Goal: Transaction & Acquisition: Purchase product/service

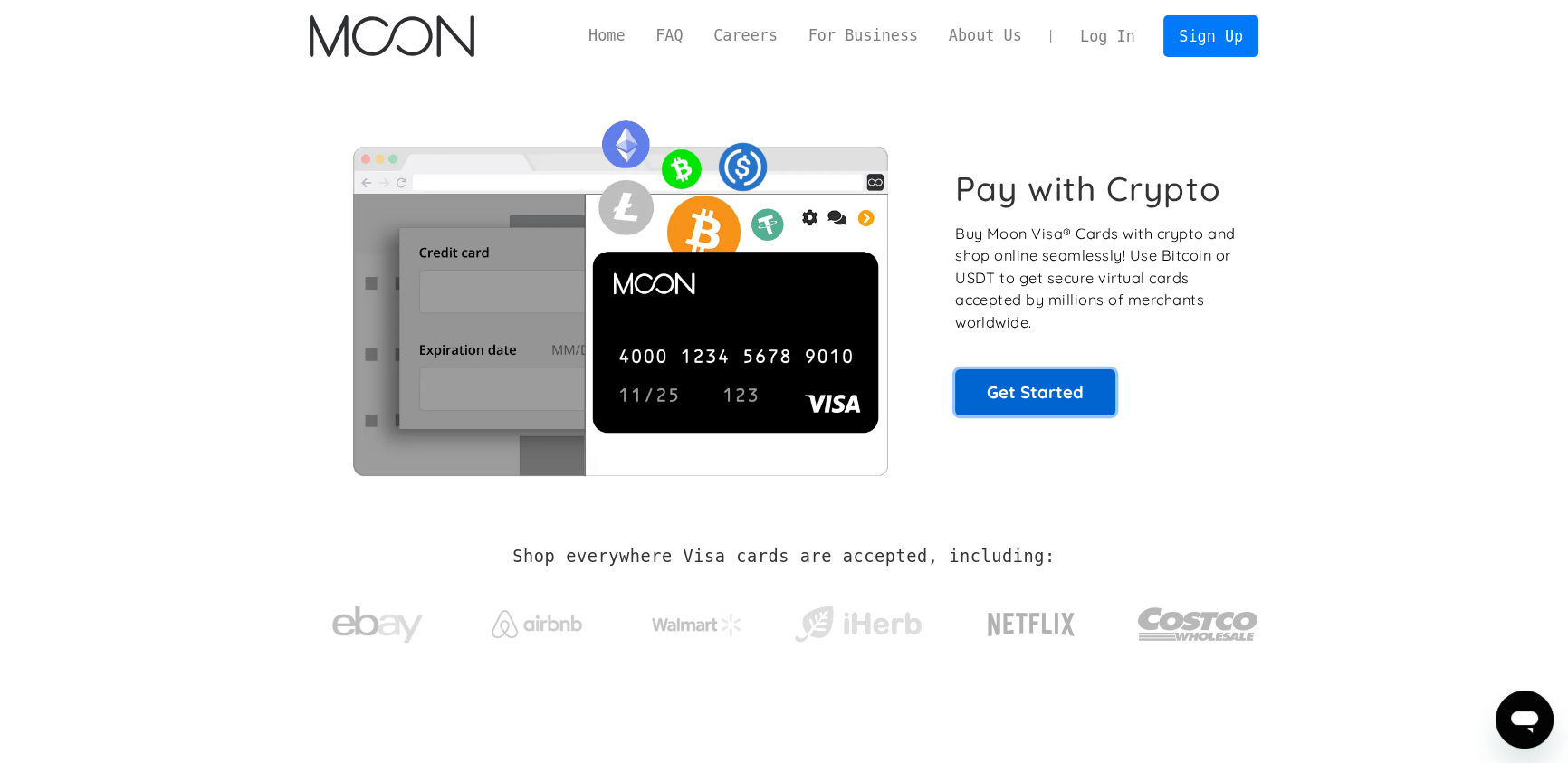
click at [1062, 376] on link "Get Started" at bounding box center [1035, 391] width 160 height 45
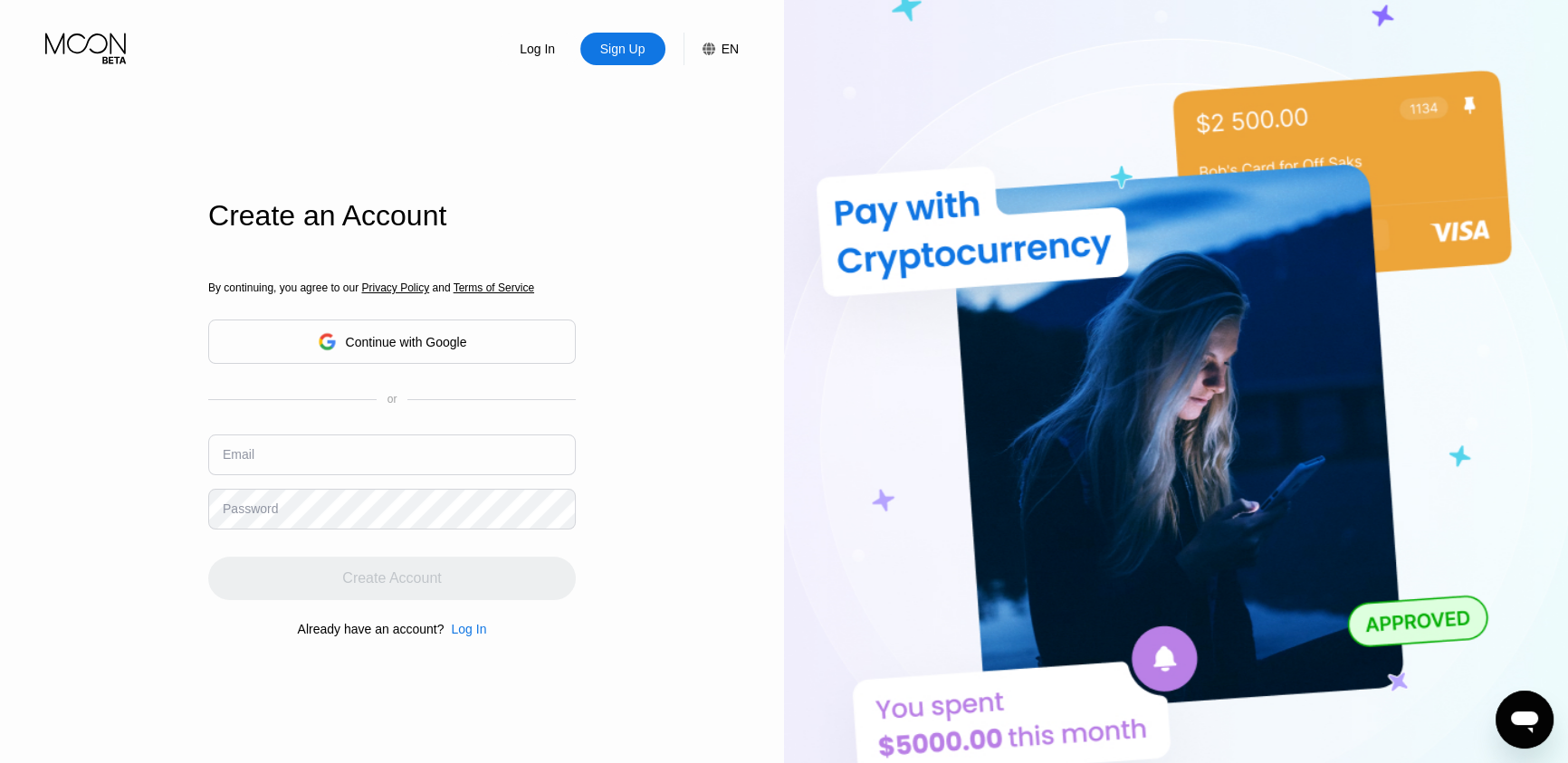
click at [336, 456] on input "text" at bounding box center [392, 455] width 367 height 41
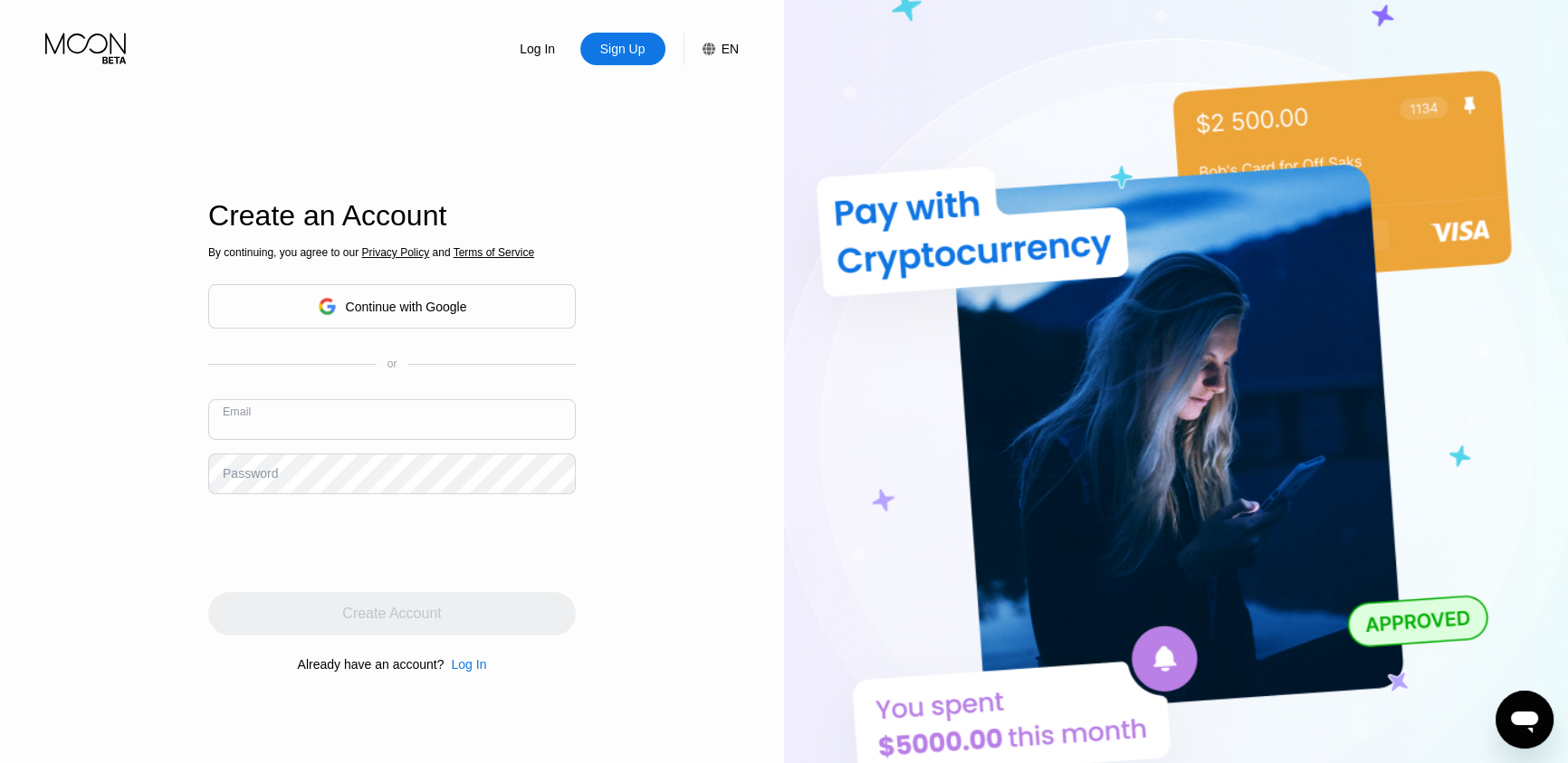
paste input "[EMAIL_ADDRESS][DOMAIN_NAME]"
type input "[EMAIL_ADDRESS][DOMAIN_NAME]"
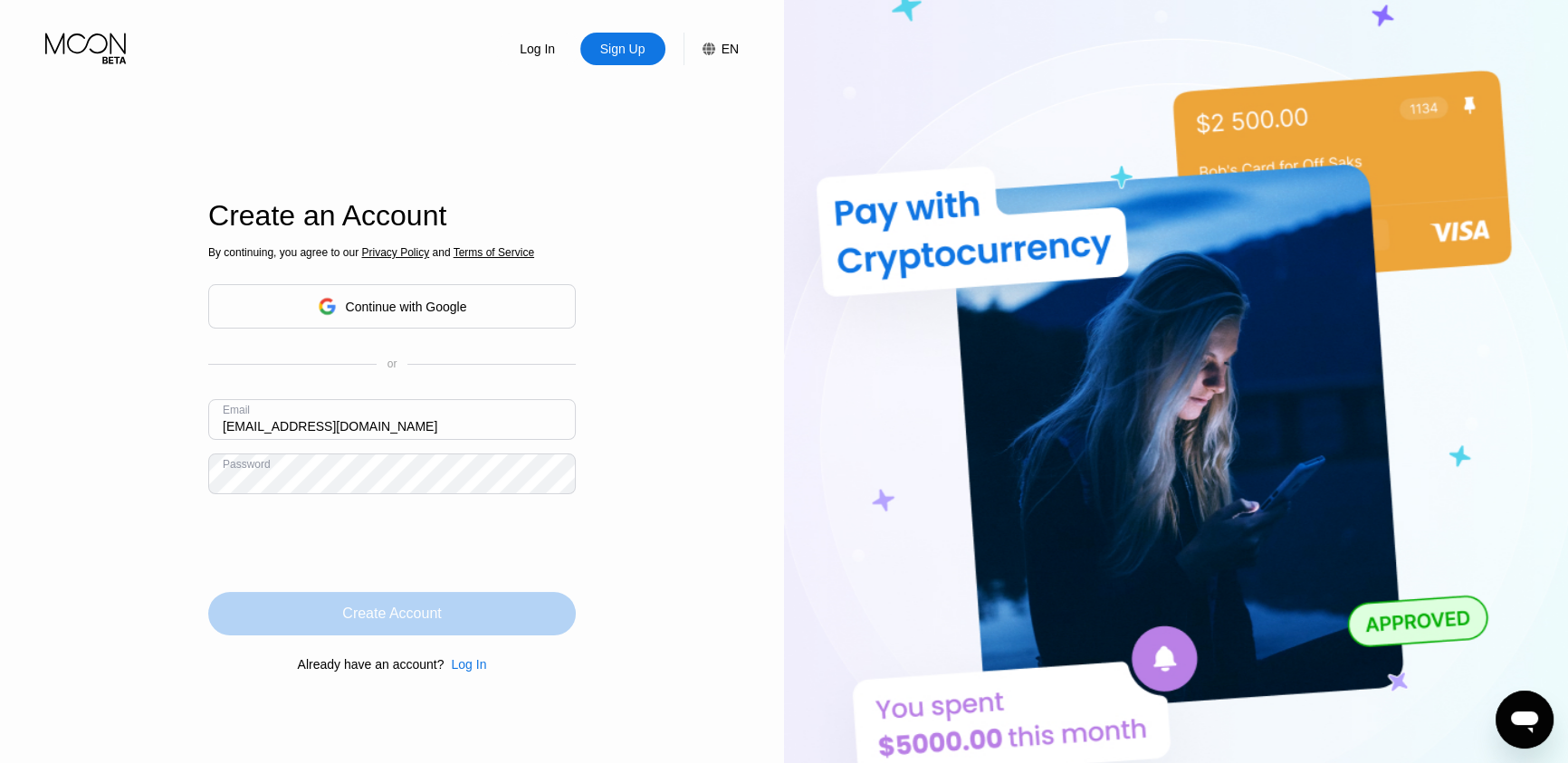
click at [266, 621] on div "Create Account" at bounding box center [392, 613] width 367 height 44
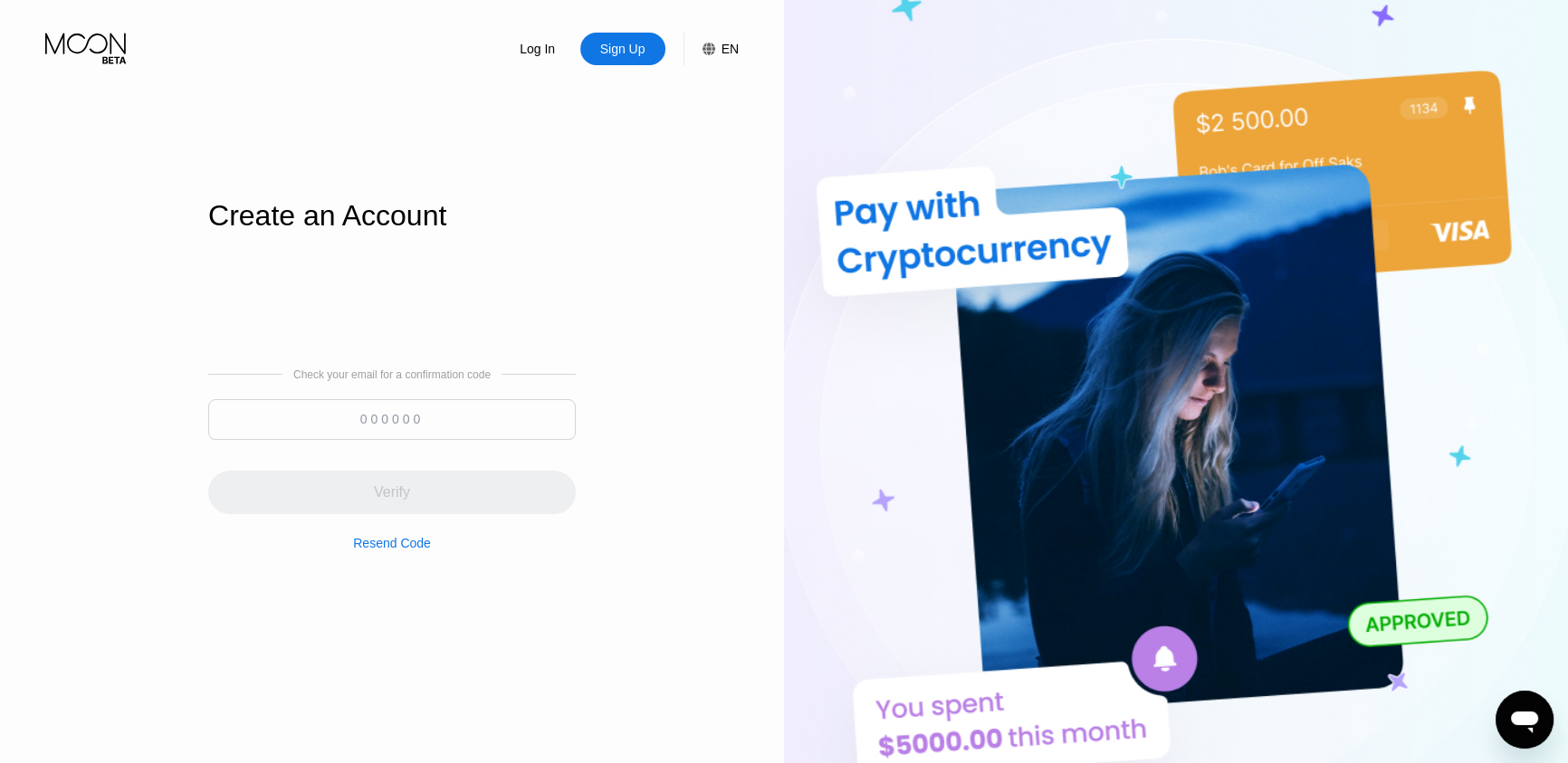
click at [375, 452] on div "Verify" at bounding box center [392, 481] width 367 height 65
click at [380, 418] on input at bounding box center [392, 420] width 367 height 41
paste input "391592"
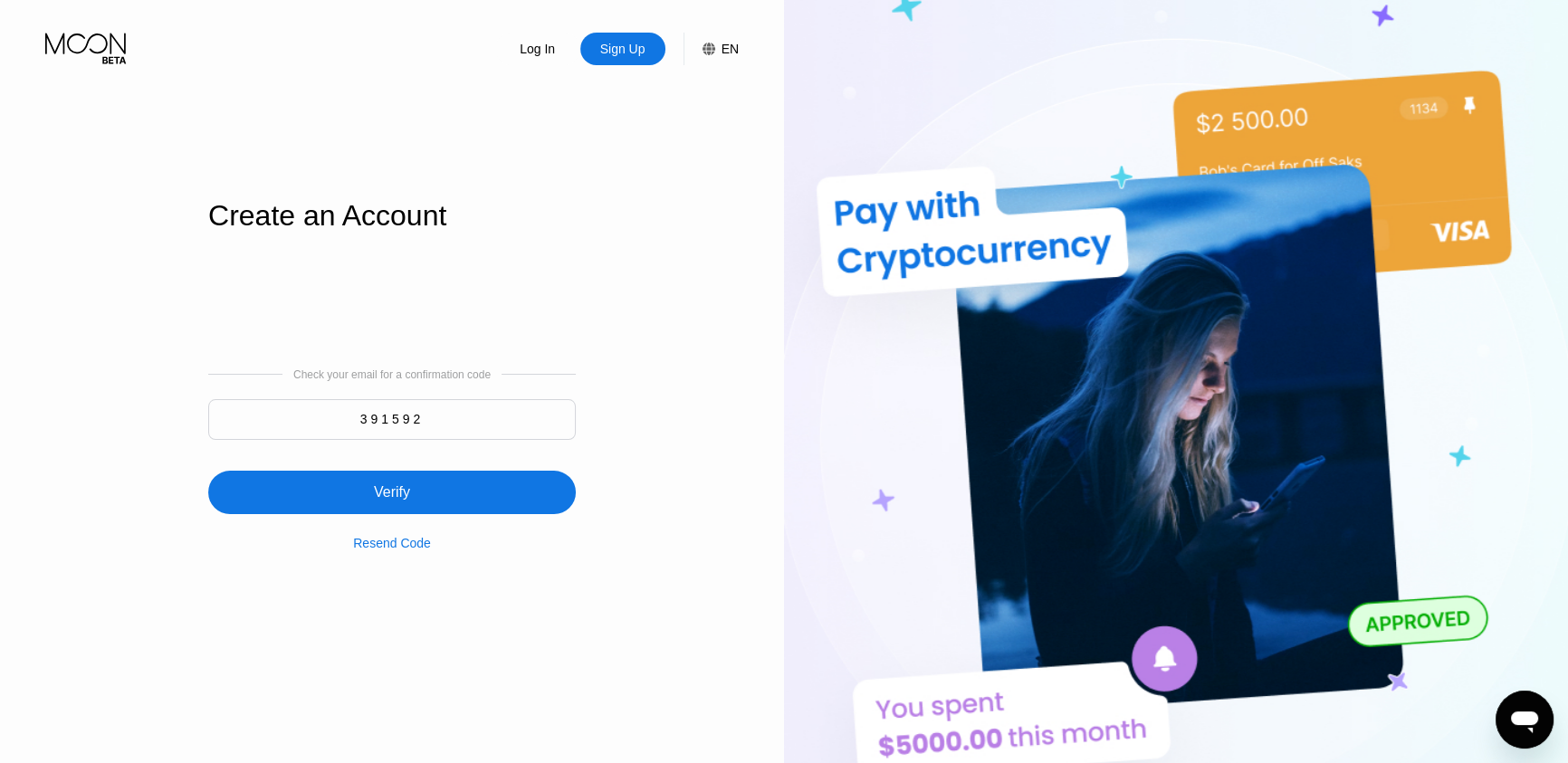
type input "391592"
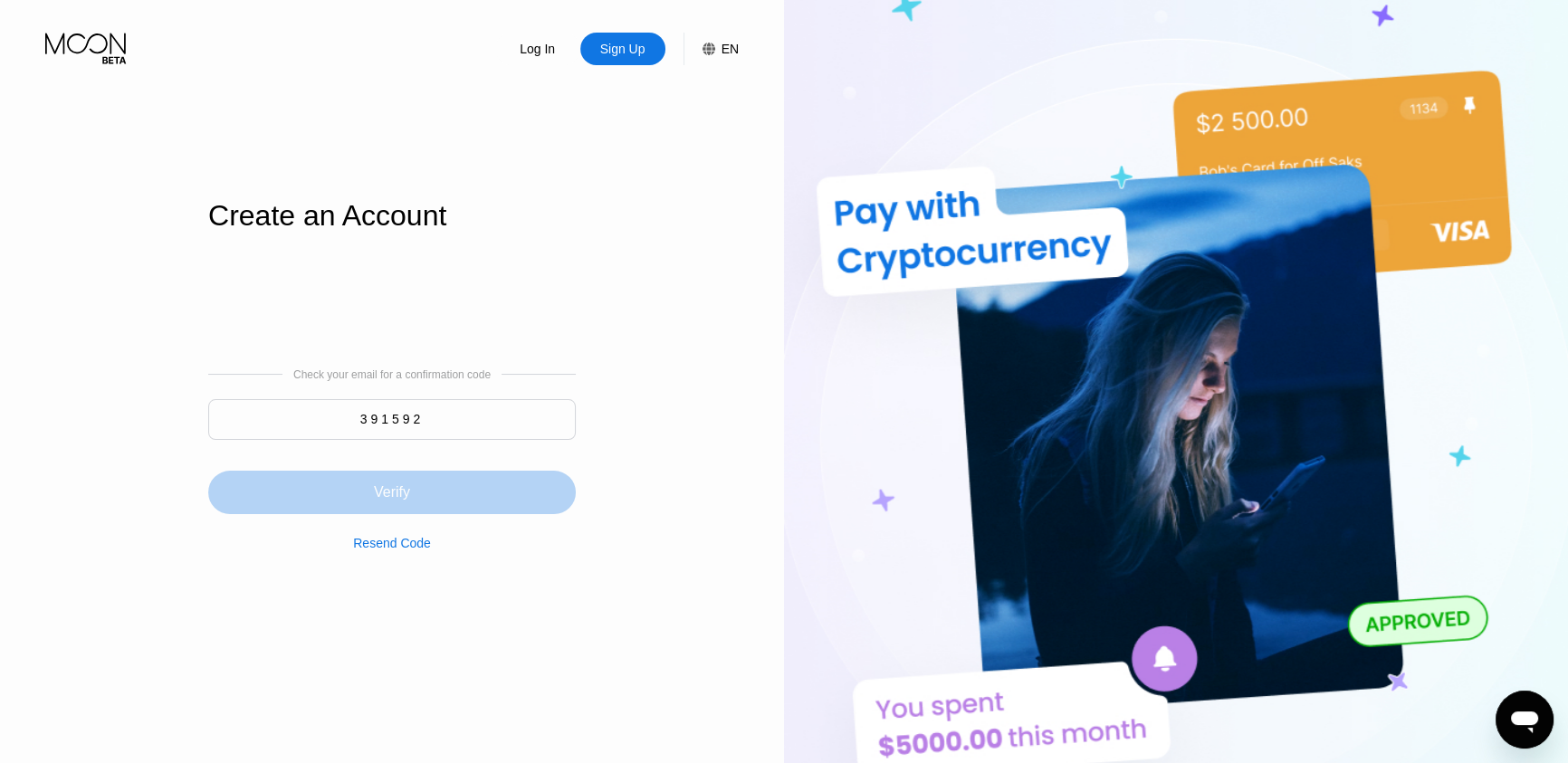
click at [386, 497] on div "Verify" at bounding box center [391, 492] width 36 height 19
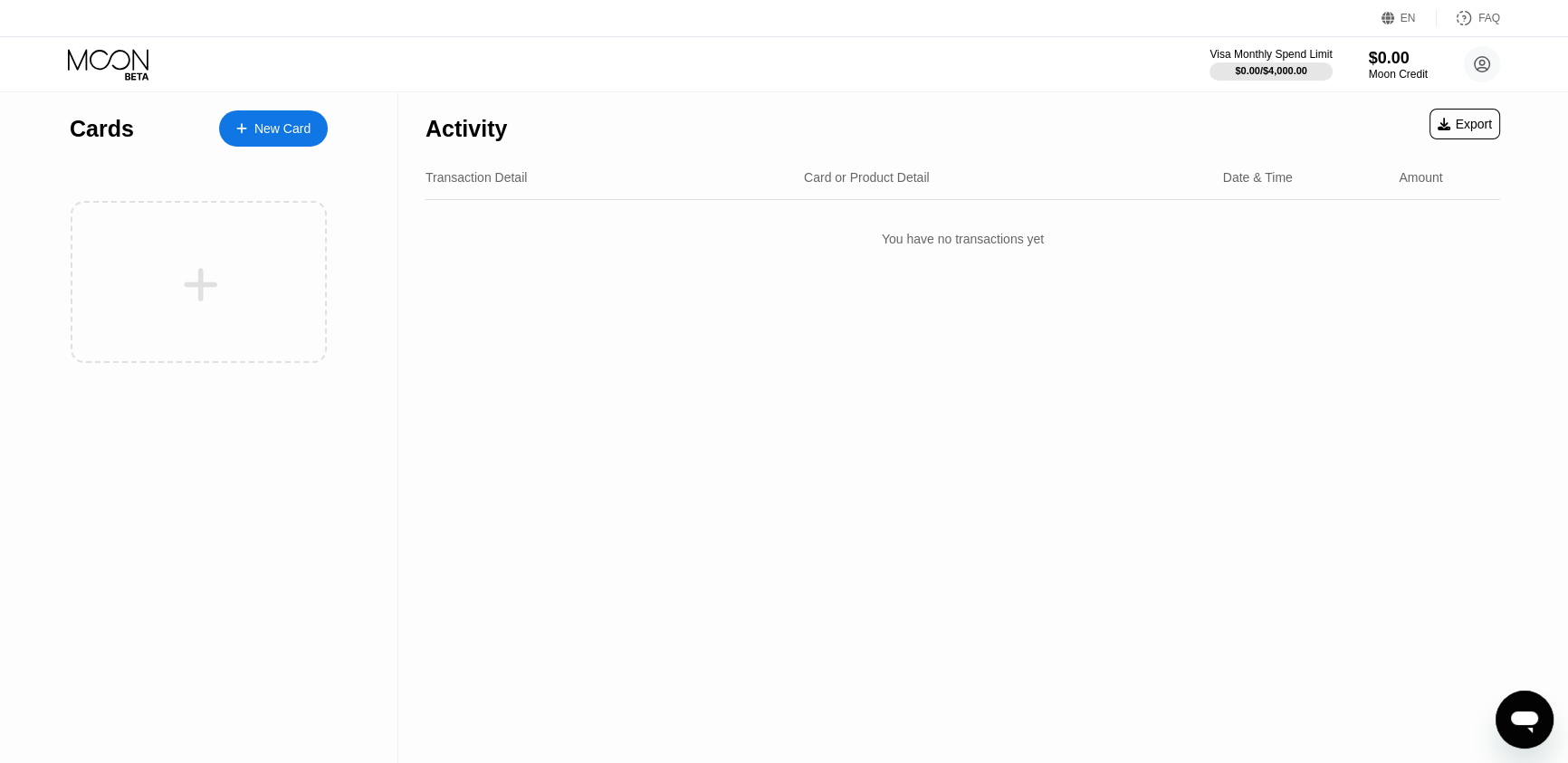
click at [299, 131] on div "New Card" at bounding box center [282, 129] width 57 height 16
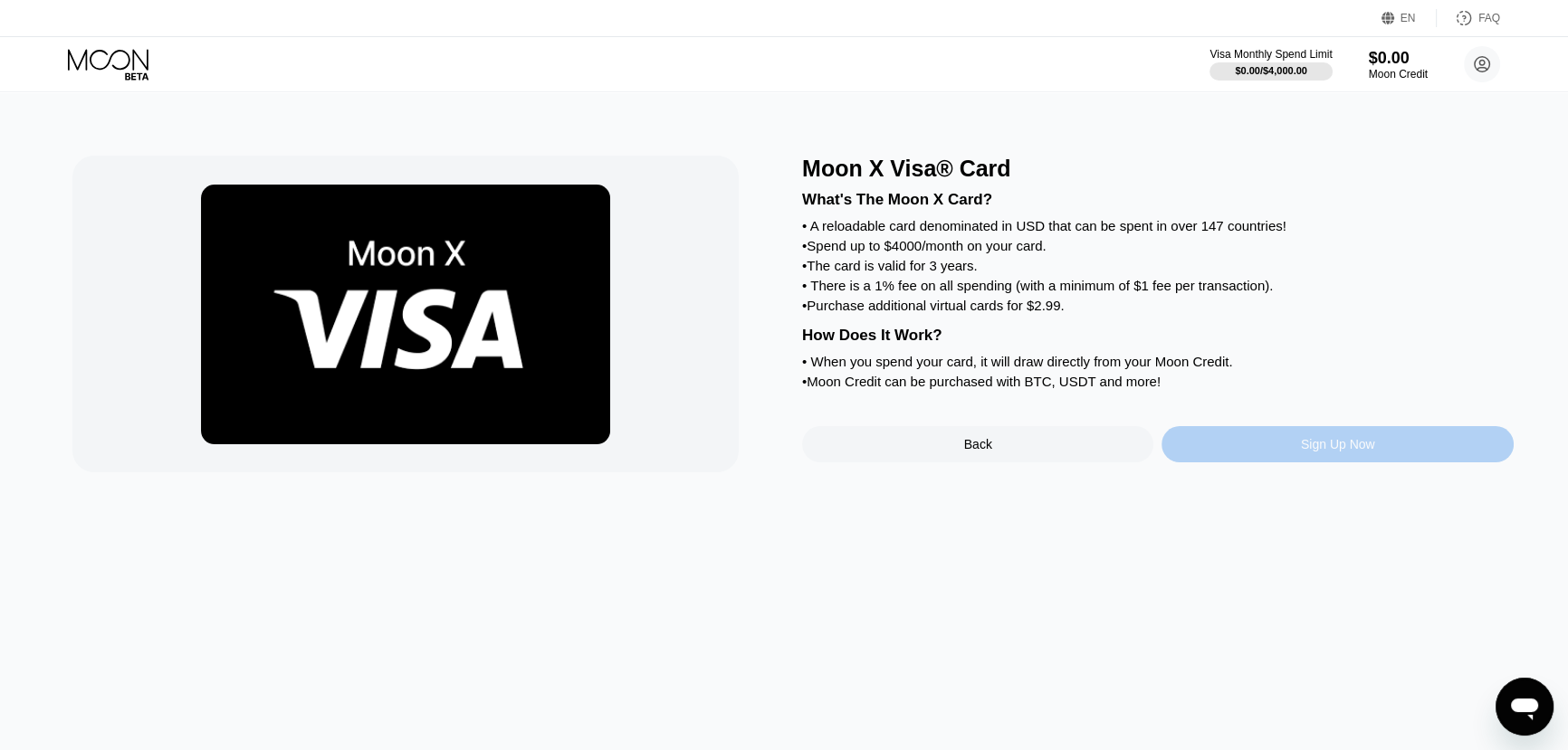
click at [1305, 451] on div "Sign Up Now" at bounding box center [1338, 445] width 74 height 15
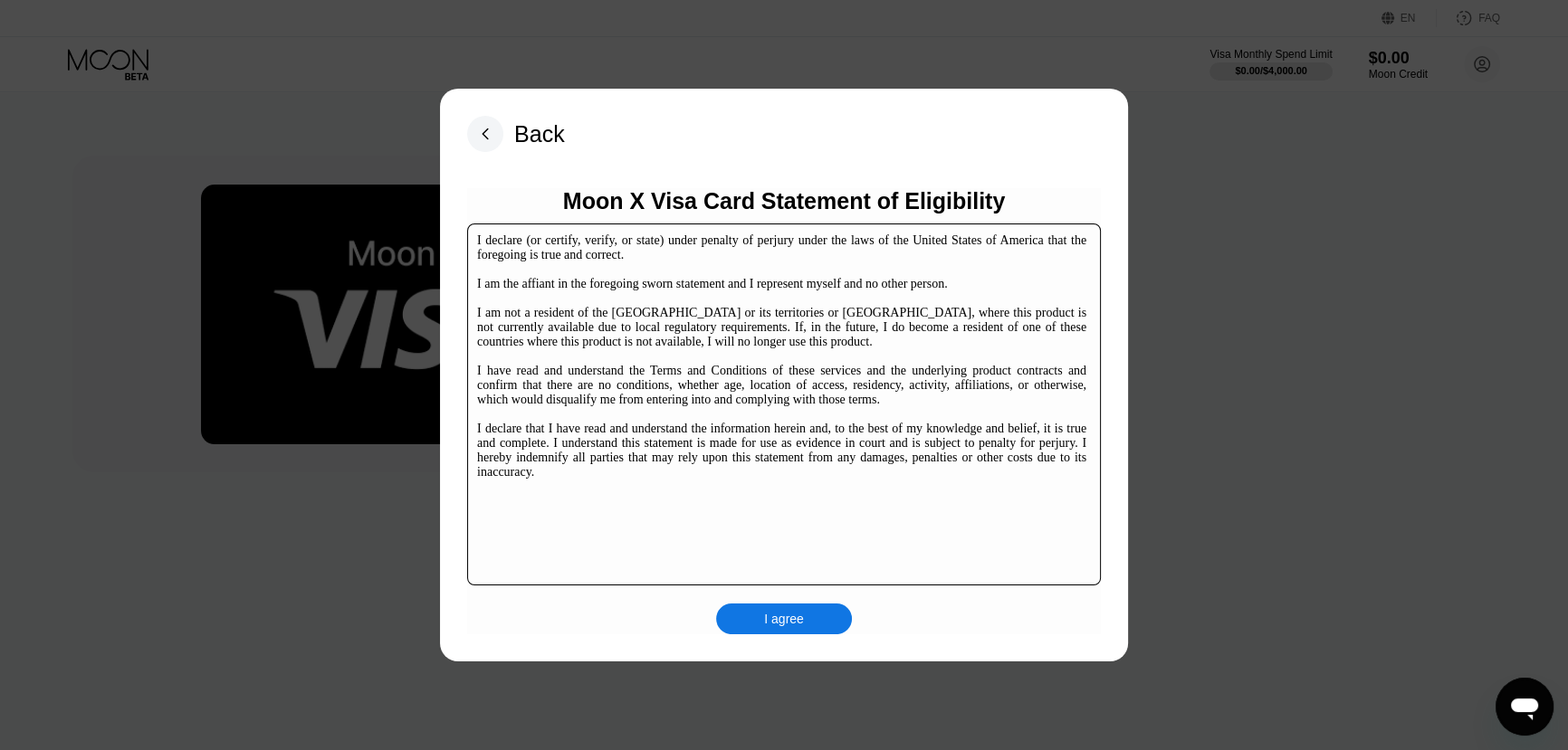
click at [803, 617] on div "I agree" at bounding box center [784, 619] width 40 height 17
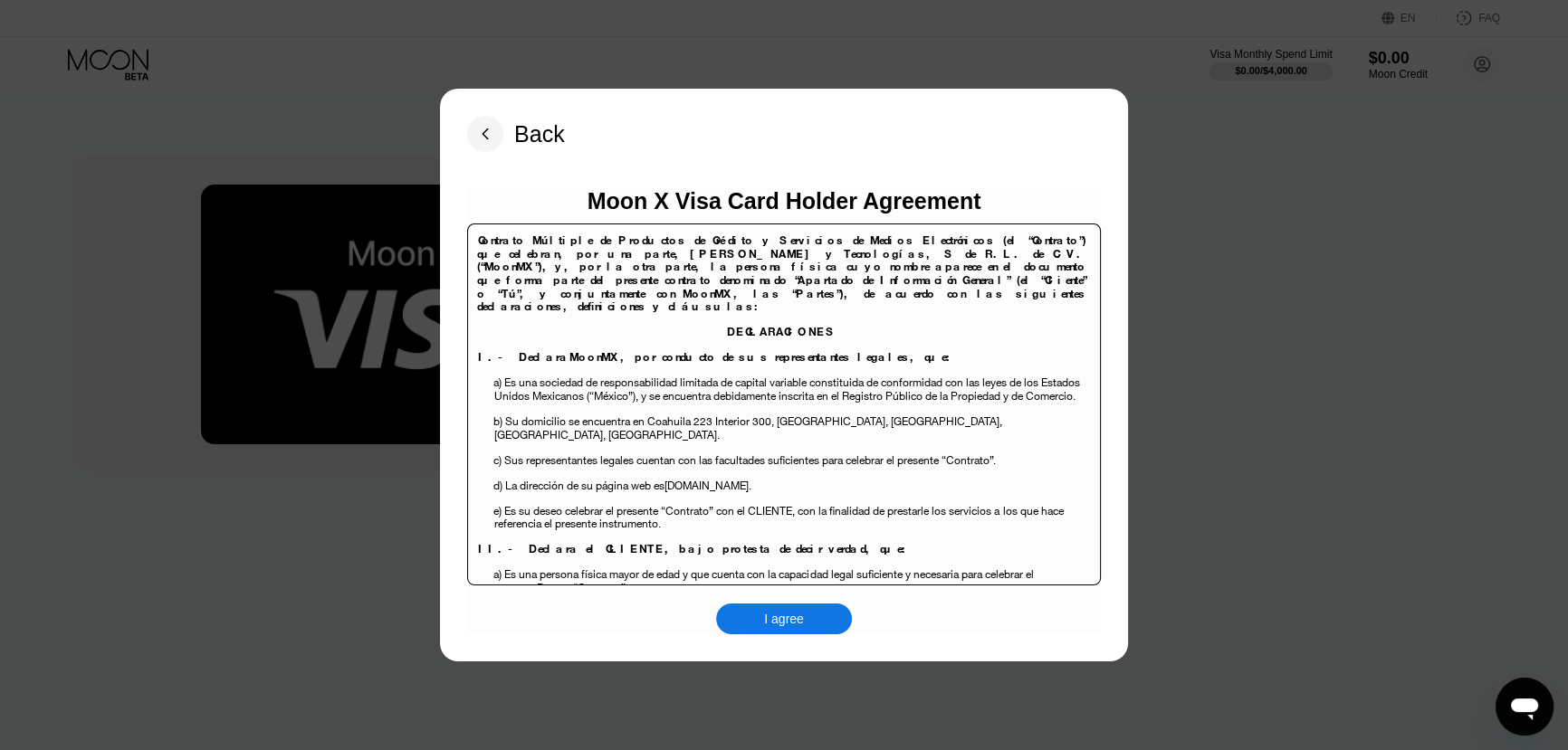
click at [811, 636] on div "Back Moon X Visa Card Holder Agreement Contrato Múltiple de Productos de Crédit…" at bounding box center [784, 375] width 688 height 573
click at [810, 618] on div "I agree" at bounding box center [784, 618] width 135 height 31
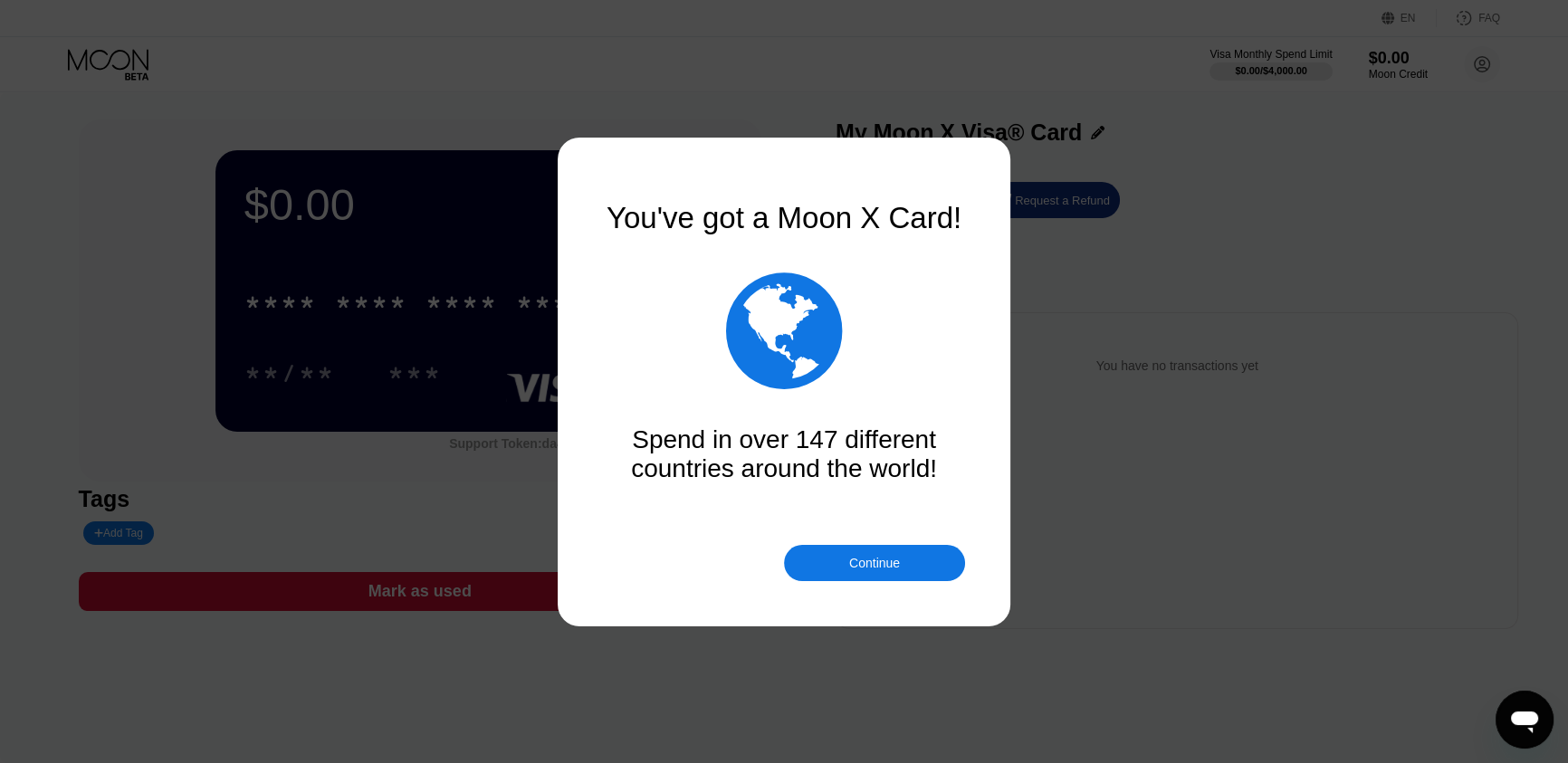
click at [900, 561] on div "Continue" at bounding box center [873, 563] width 181 height 36
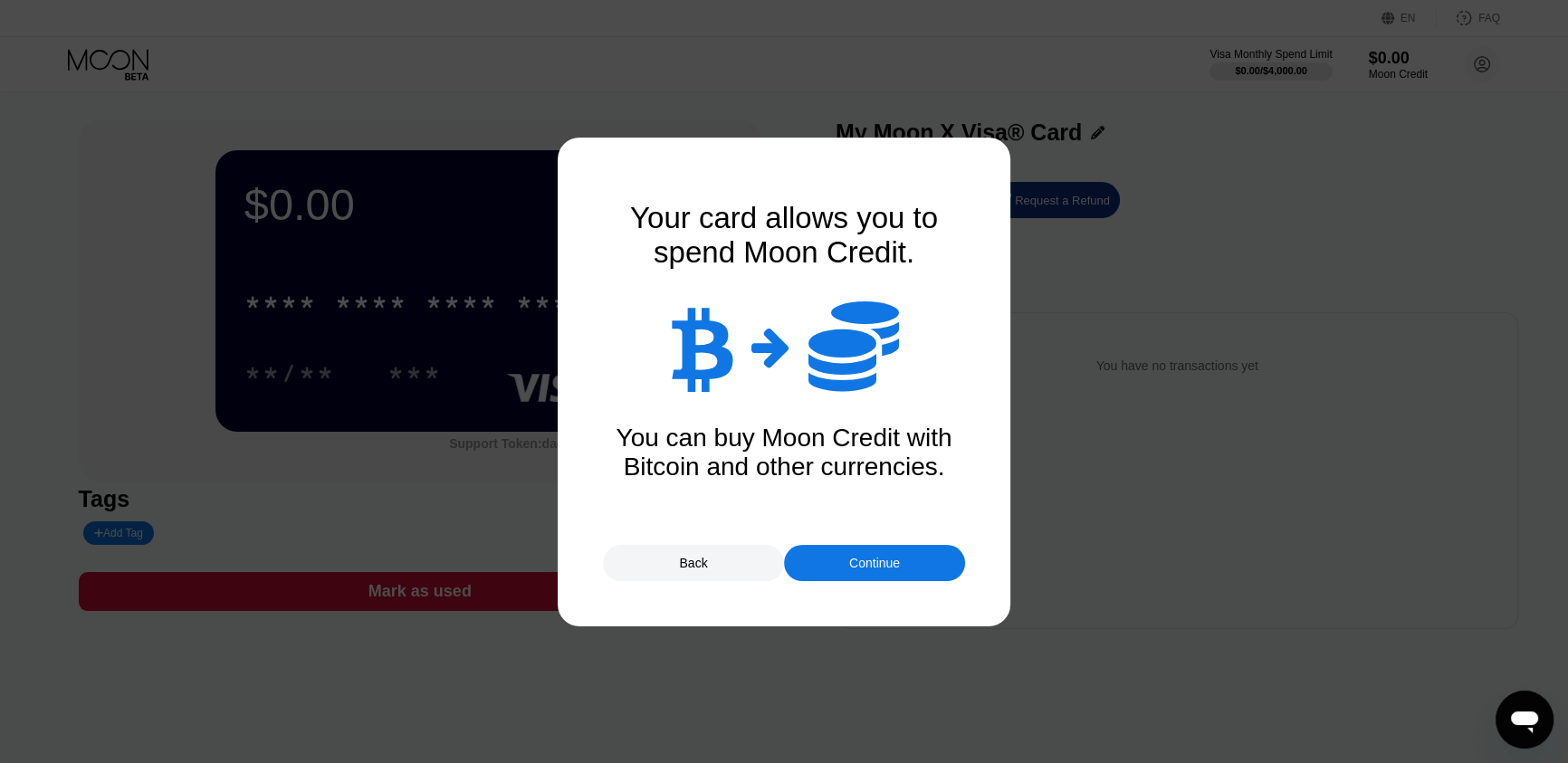
click at [900, 561] on div "Continue" at bounding box center [873, 563] width 181 height 36
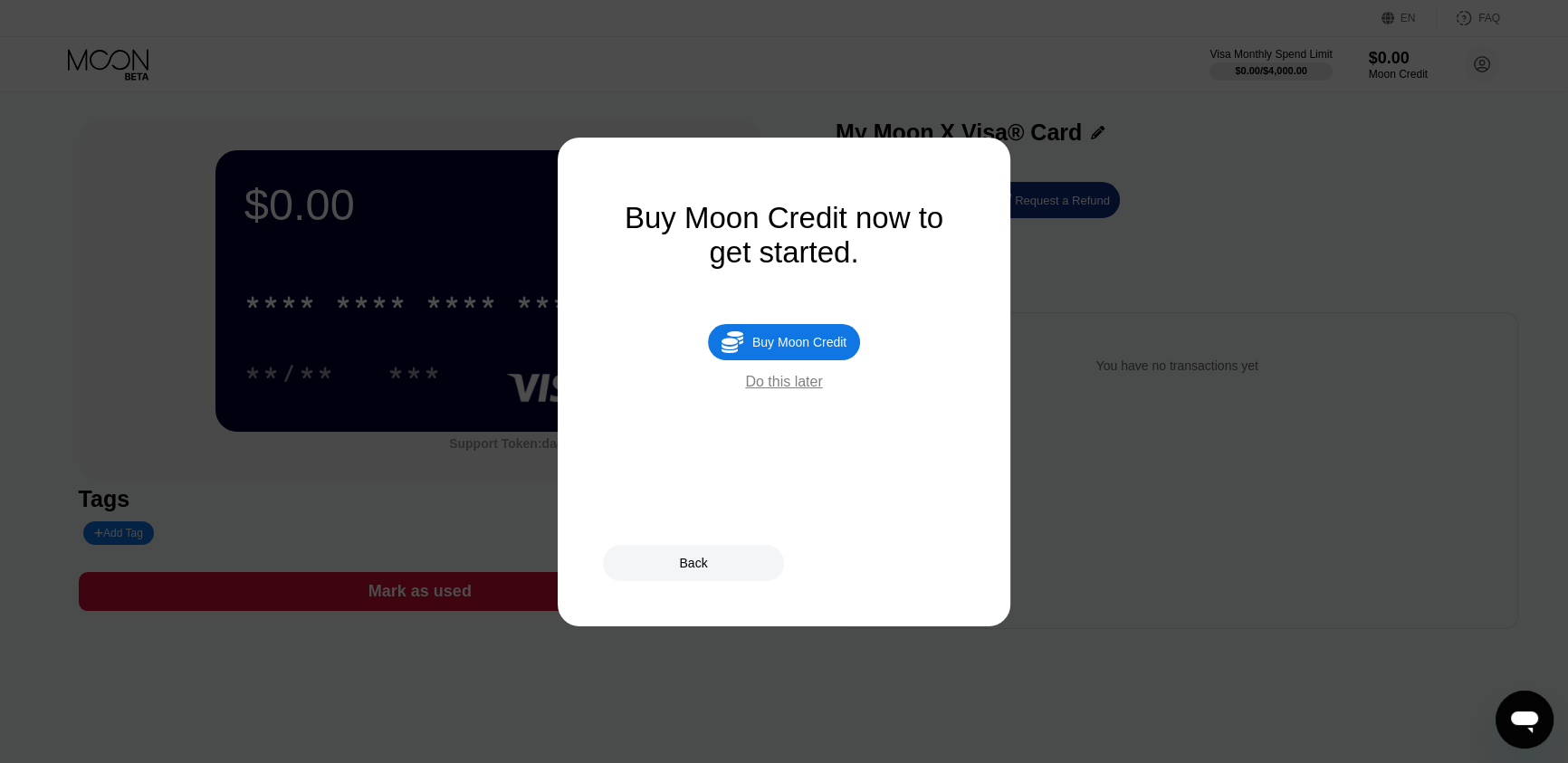
click at [784, 346] on div "Buy Moon Credit" at bounding box center [799, 342] width 95 height 15
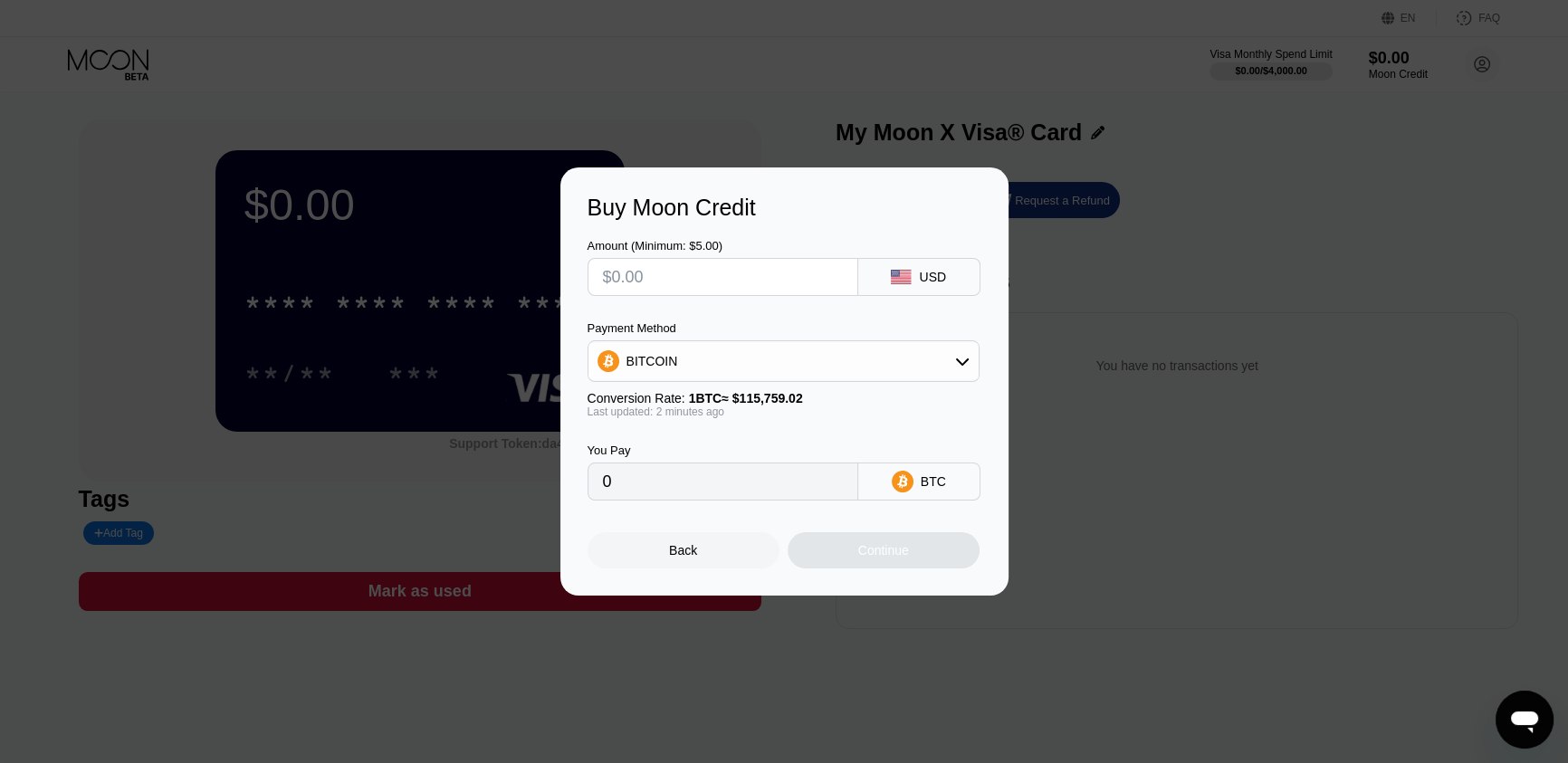
click at [760, 271] on input "text" at bounding box center [722, 276] width 240 height 36
type input "$30"
type input "0.00025916"
type input "$3"
type input "0.00002592"
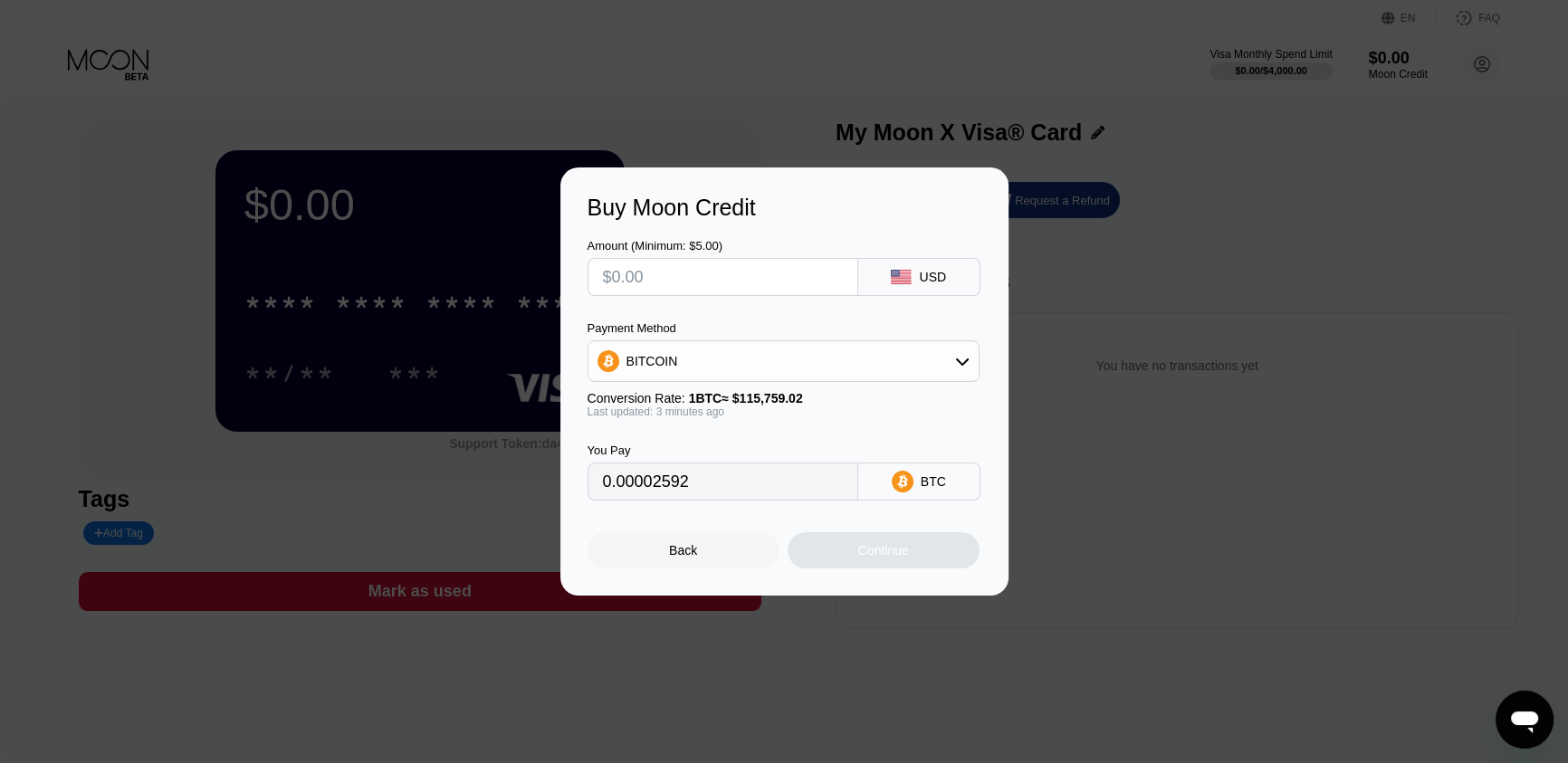
type input "0"
type input "$2"
type input "0.00001728"
type input "$20"
type input "0.00017278"
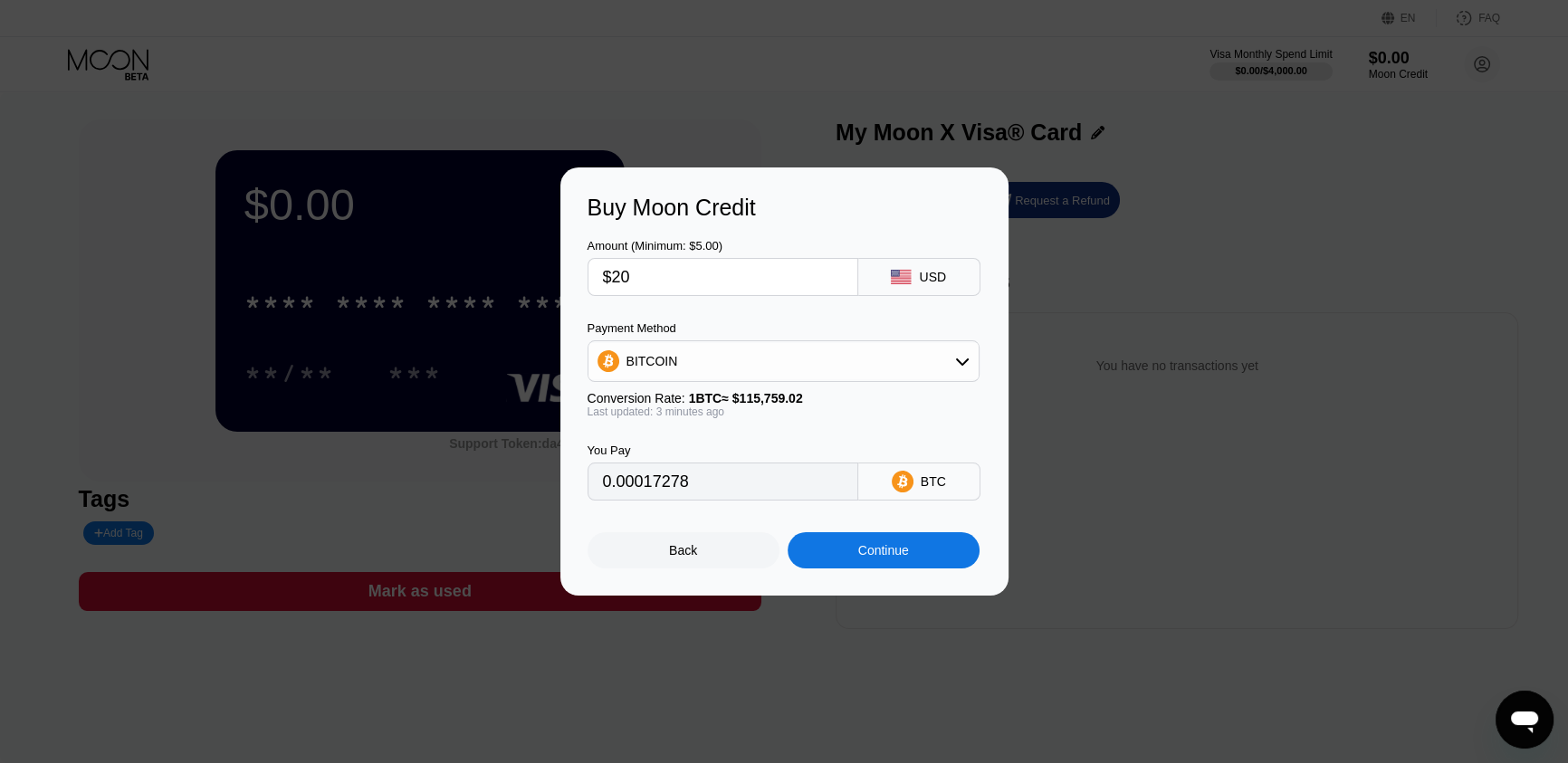
type input "$20"
click at [874, 552] on div "Continue" at bounding box center [884, 551] width 51 height 15
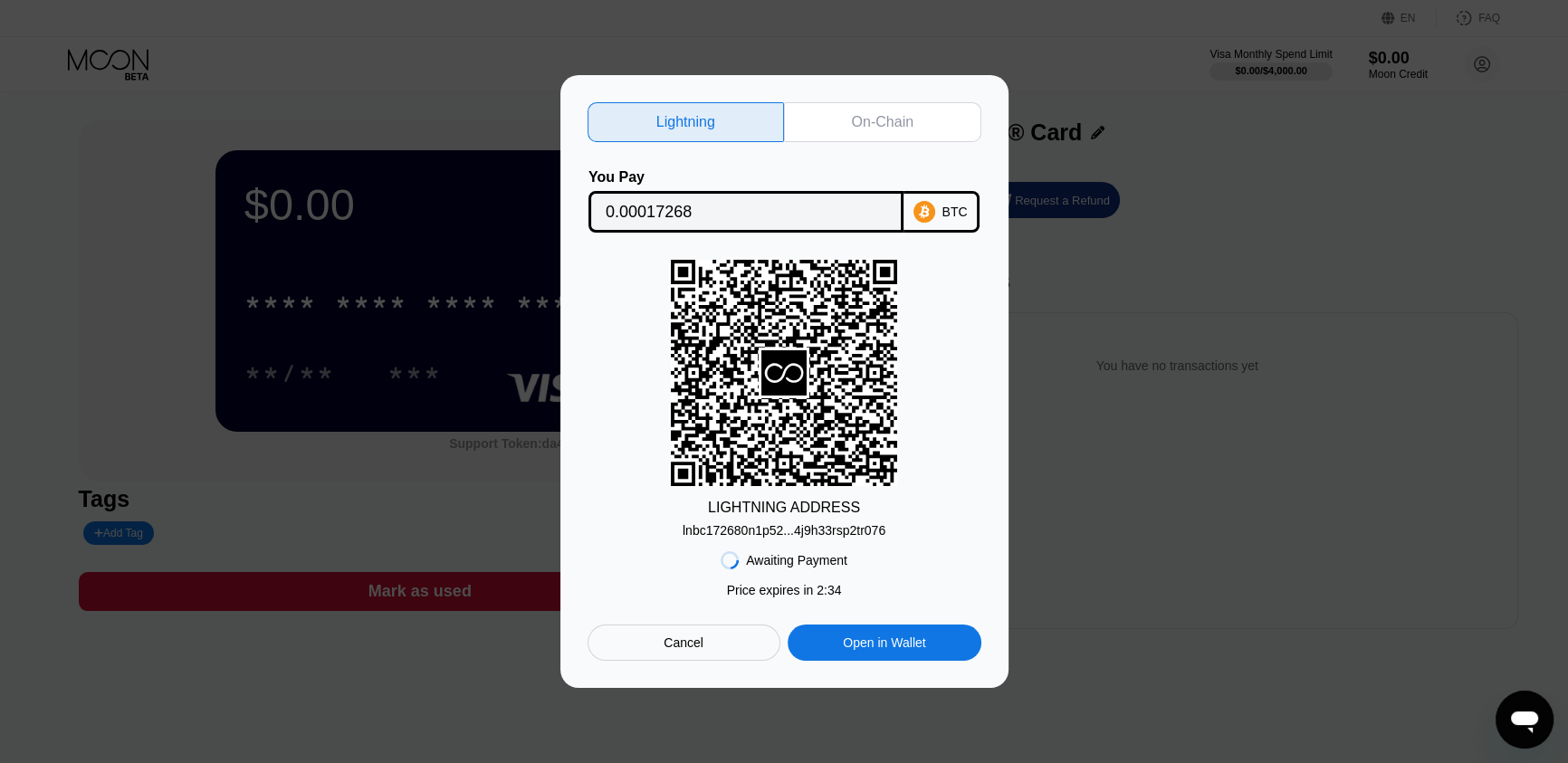
click at [910, 119] on div "On-Chain" at bounding box center [883, 122] width 61 height 19
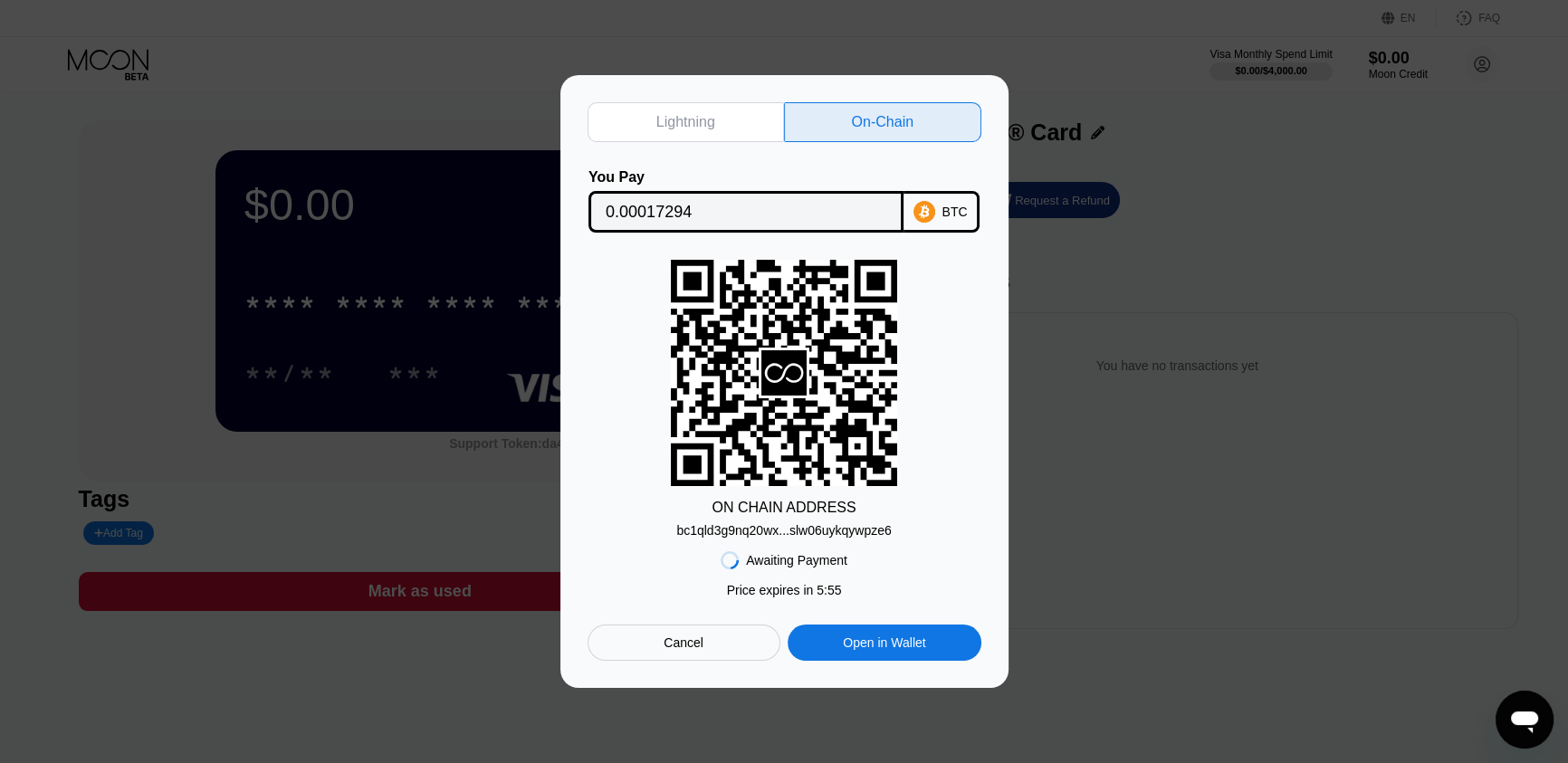
click at [770, 534] on div "bc1qld3g9nq20wx...slw06uykqywpze6" at bounding box center [783, 530] width 214 height 15
click at [677, 210] on input "0.00017294" at bounding box center [746, 211] width 281 height 36
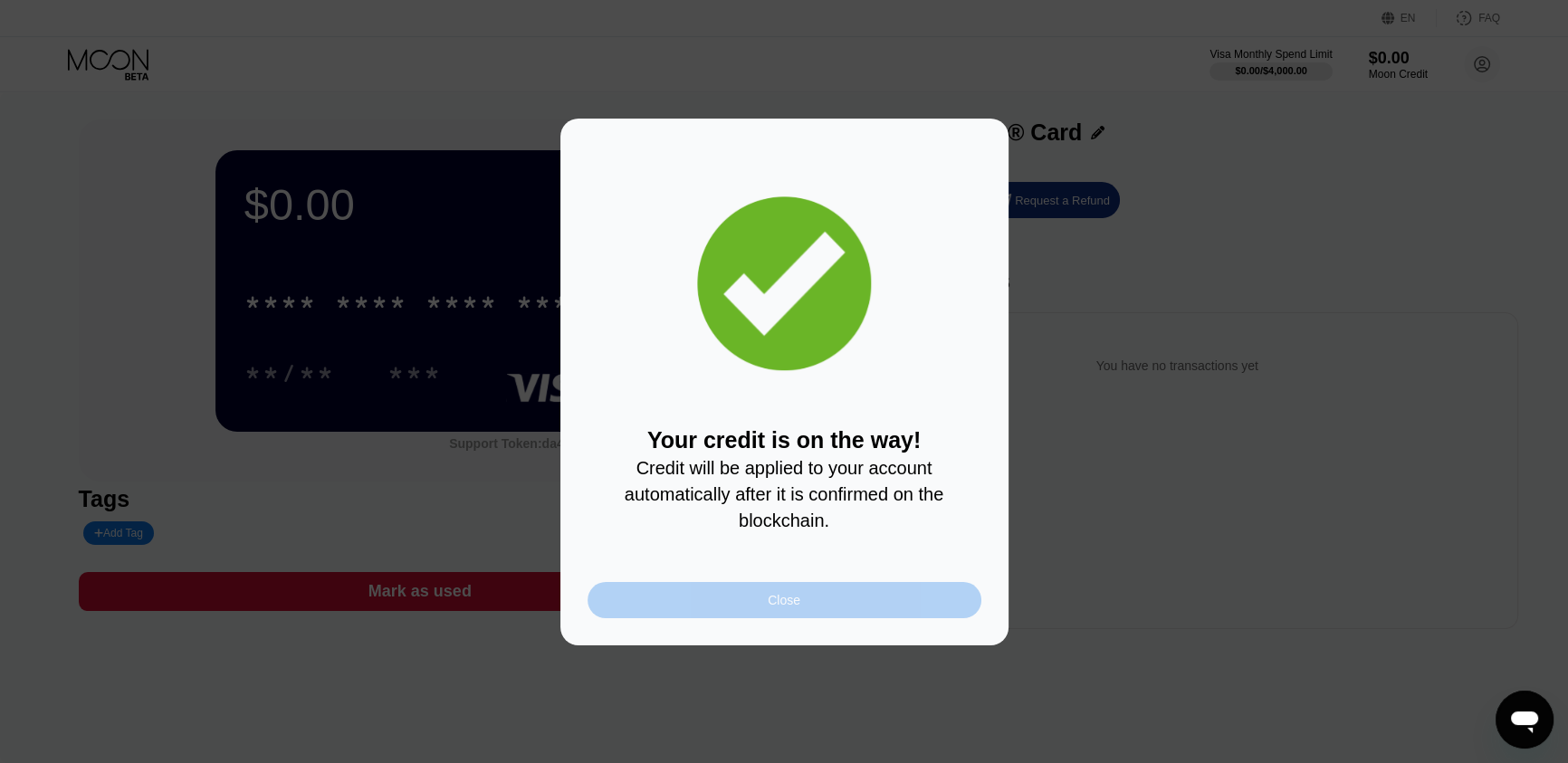
click at [779, 596] on div "Close" at bounding box center [784, 600] width 32 height 15
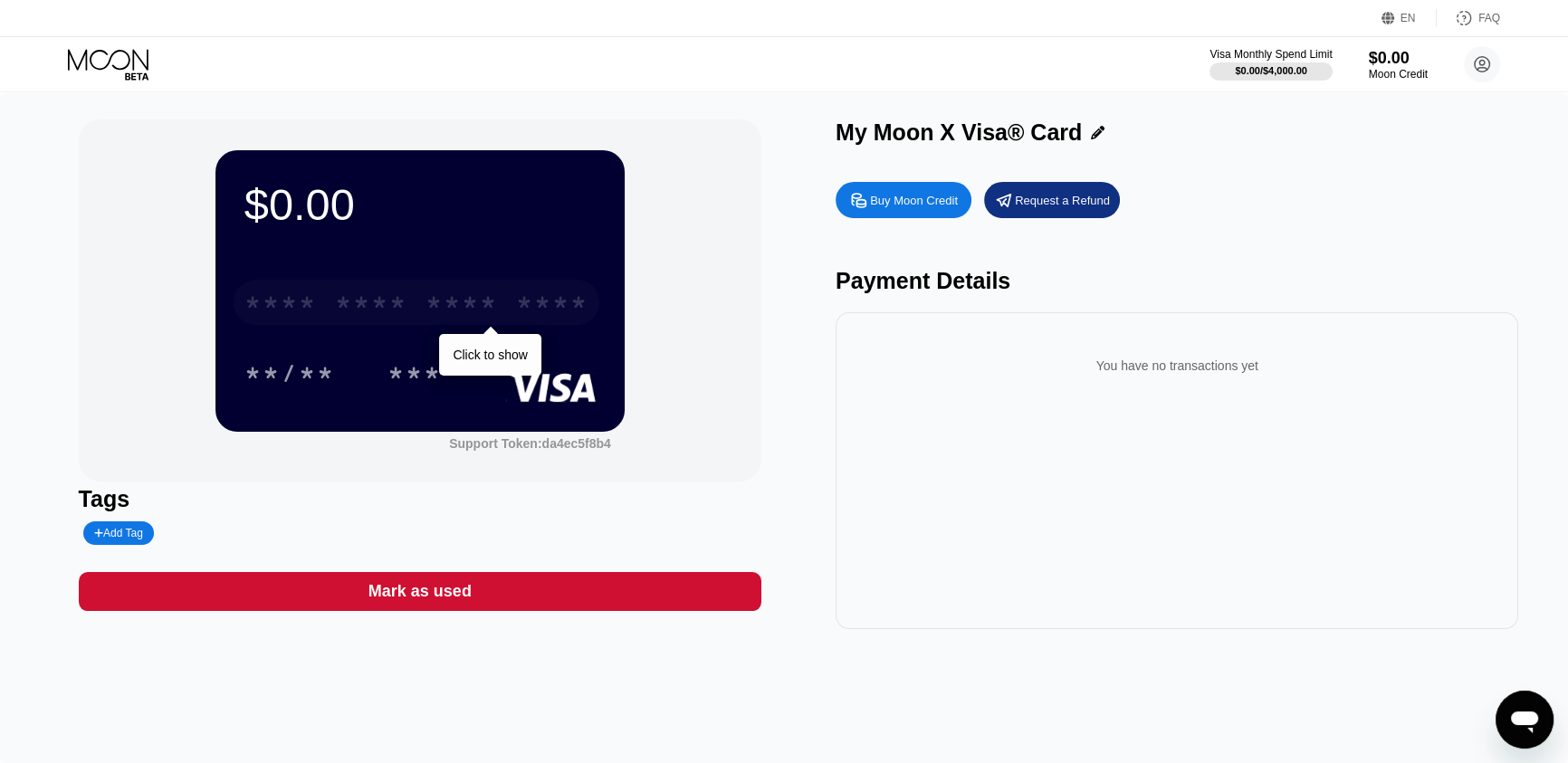
click at [377, 309] on div "* * * *" at bounding box center [371, 304] width 72 height 29
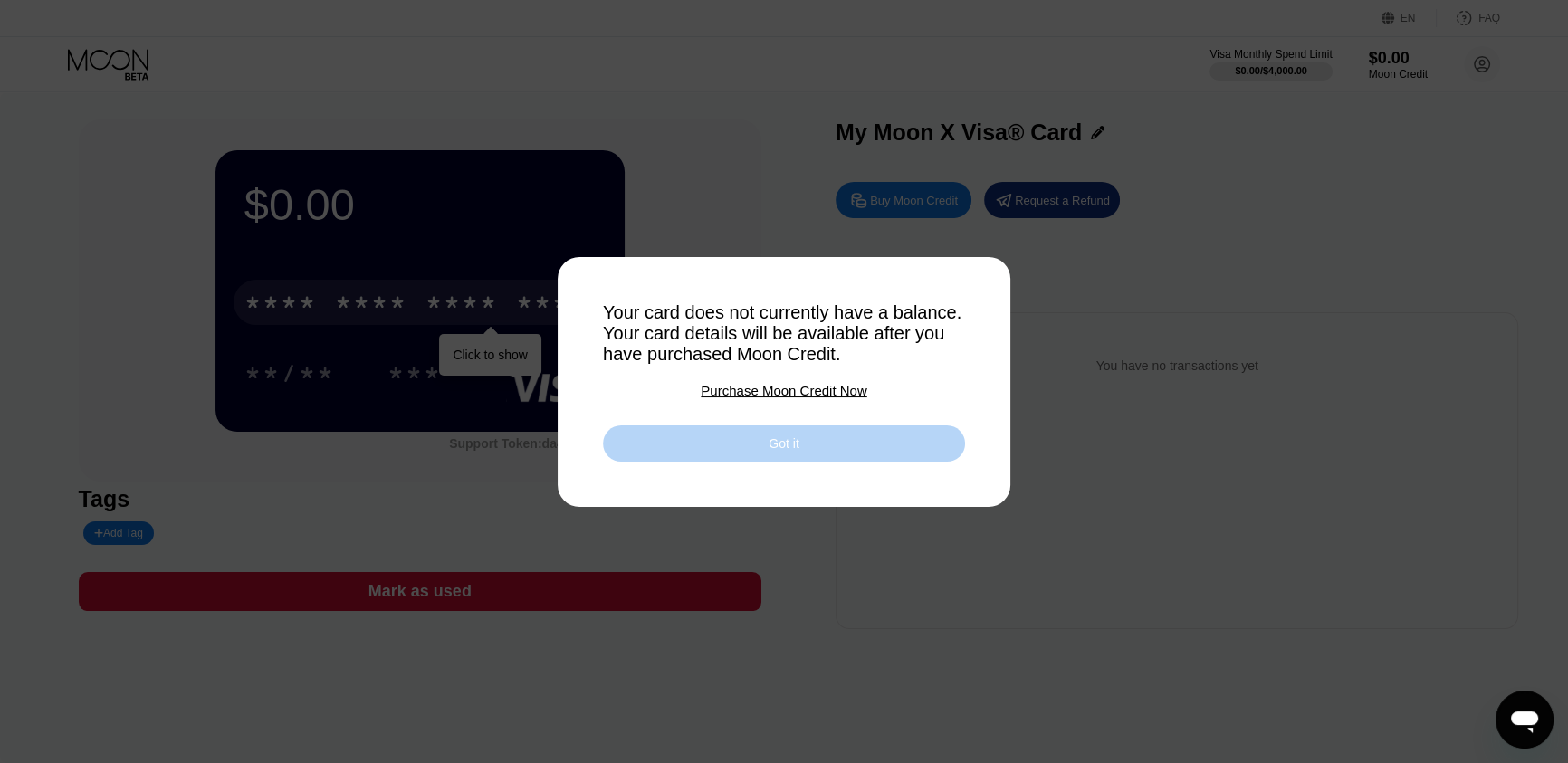
click at [686, 433] on div "Got it" at bounding box center [784, 443] width 363 height 36
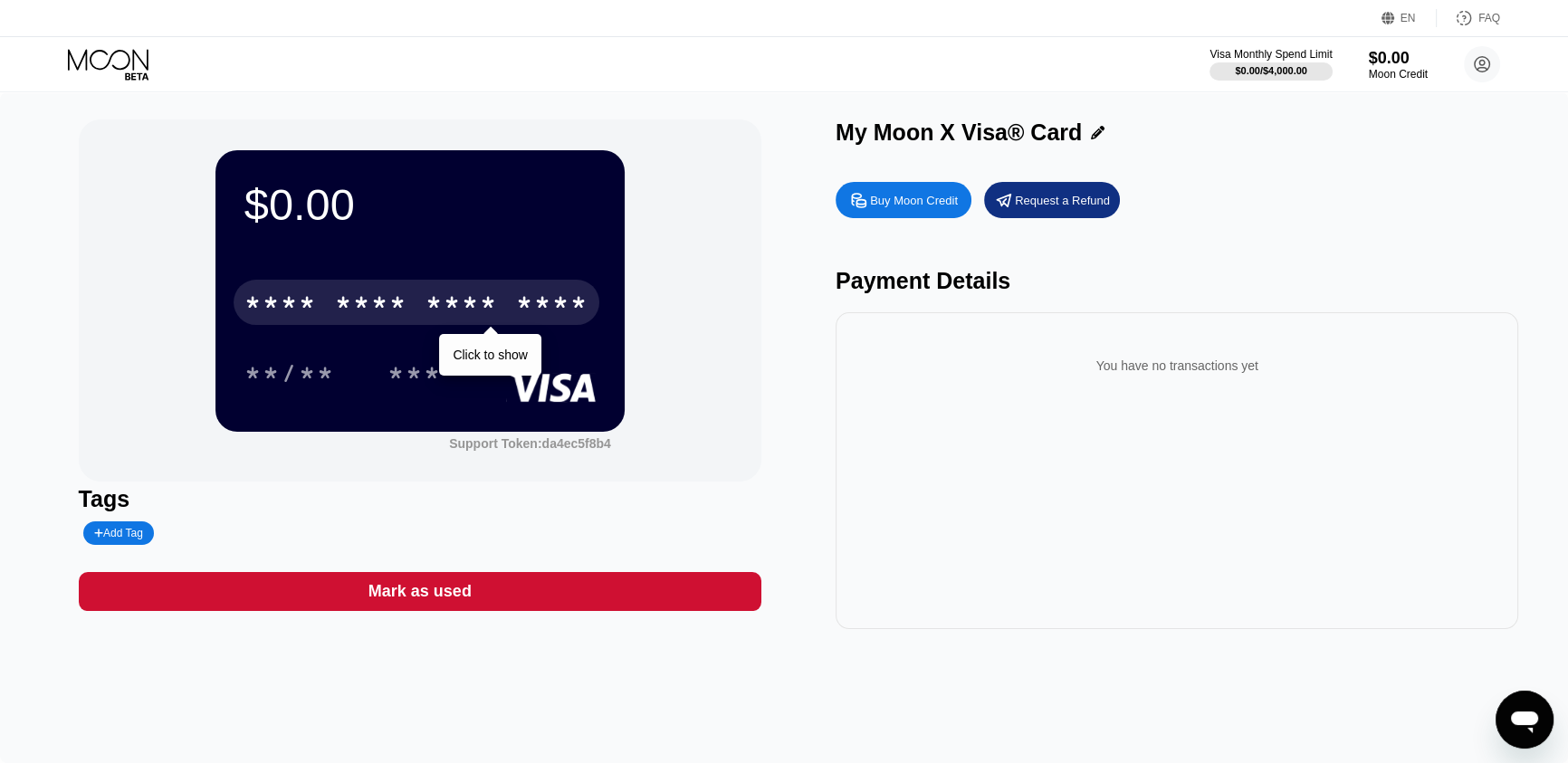
click at [1068, 696] on div "$0.00 * * * * * * * * * * * * **** Click to show **/** *** Support Token: da4ec…" at bounding box center [784, 427] width 1568 height 670
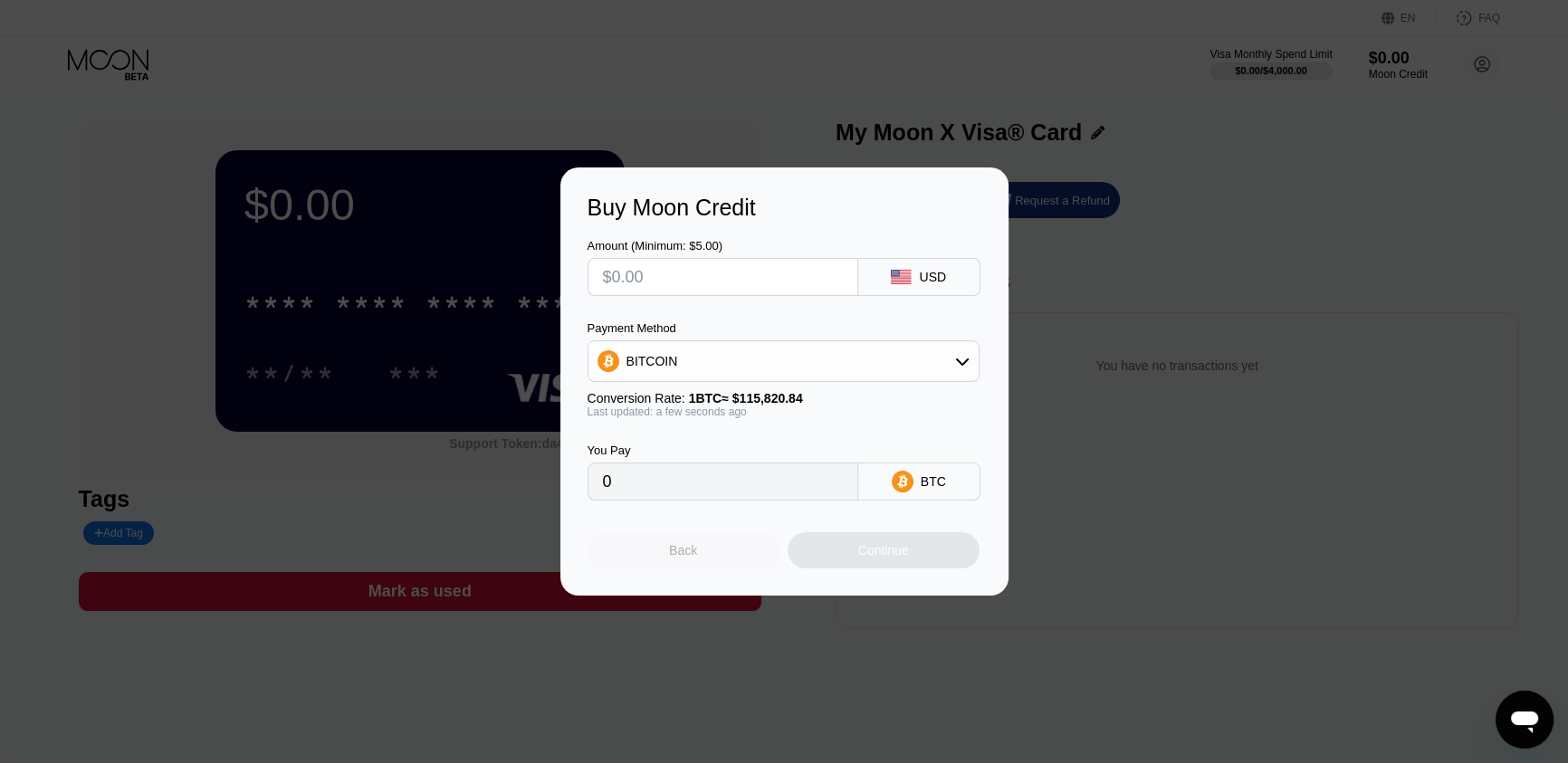
click at [718, 543] on div "Back" at bounding box center [683, 550] width 192 height 36
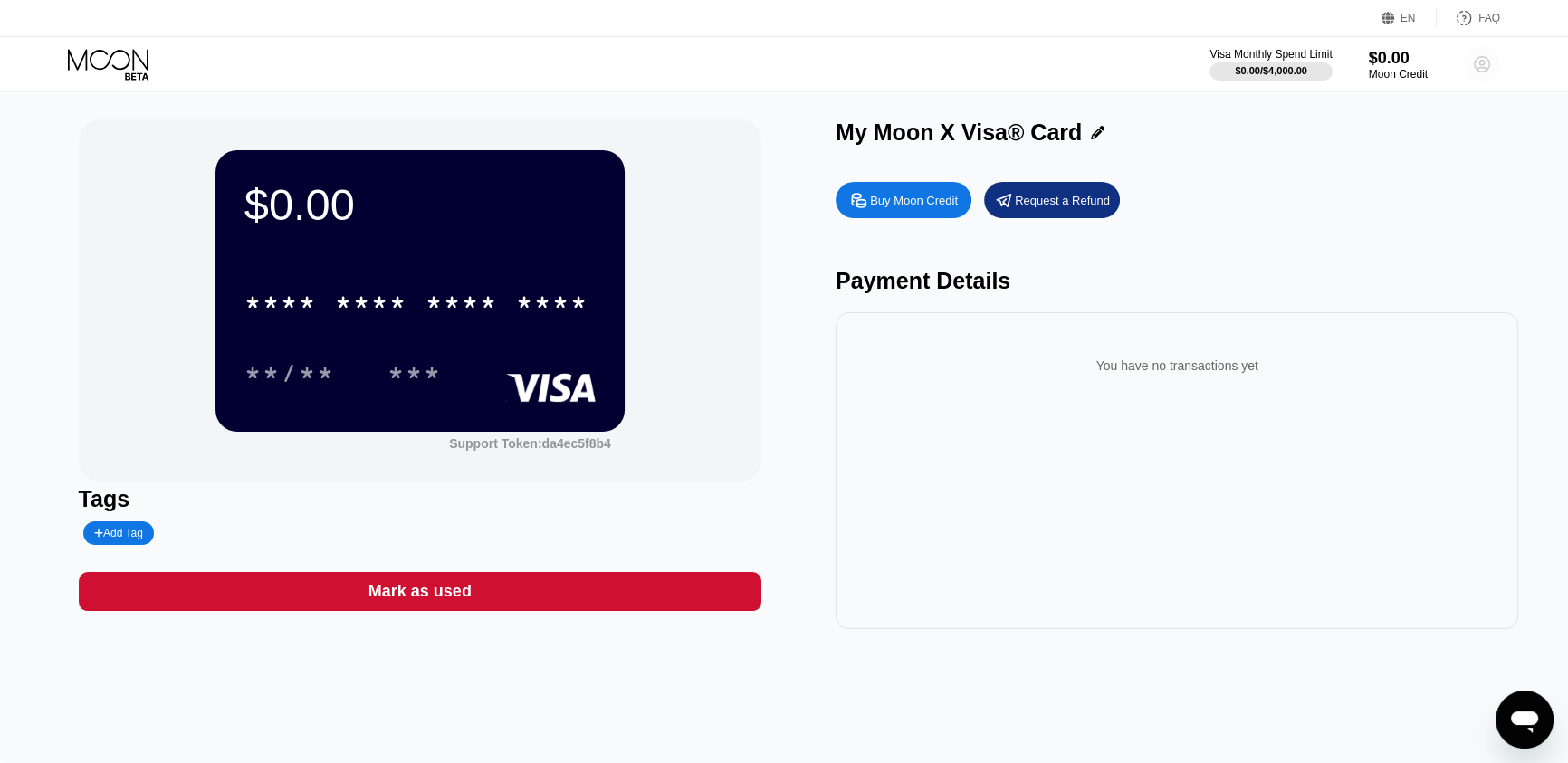
click at [1485, 66] on circle at bounding box center [1482, 64] width 36 height 36
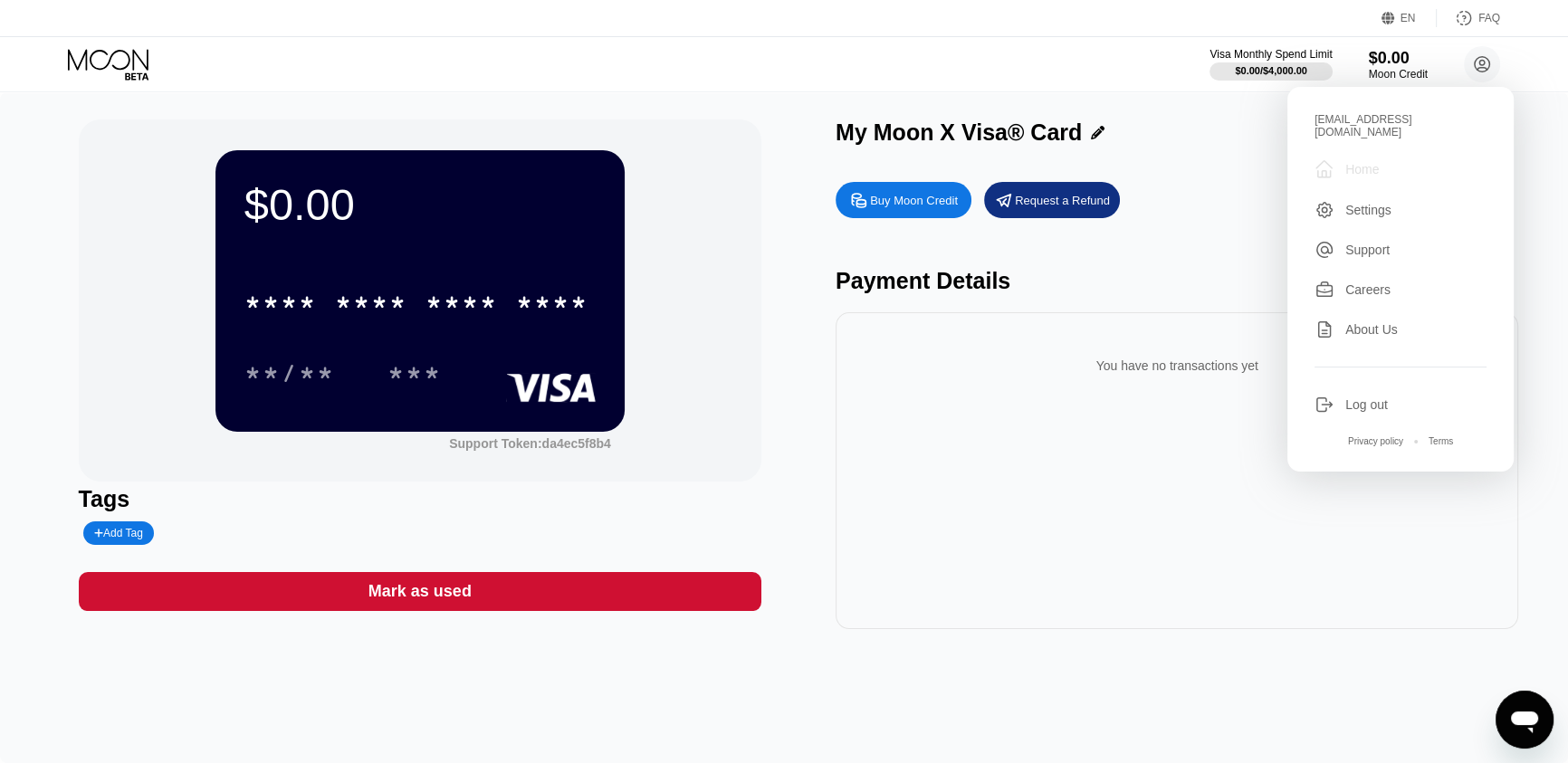
click at [1349, 162] on div "Home" at bounding box center [1362, 170] width 33 height 15
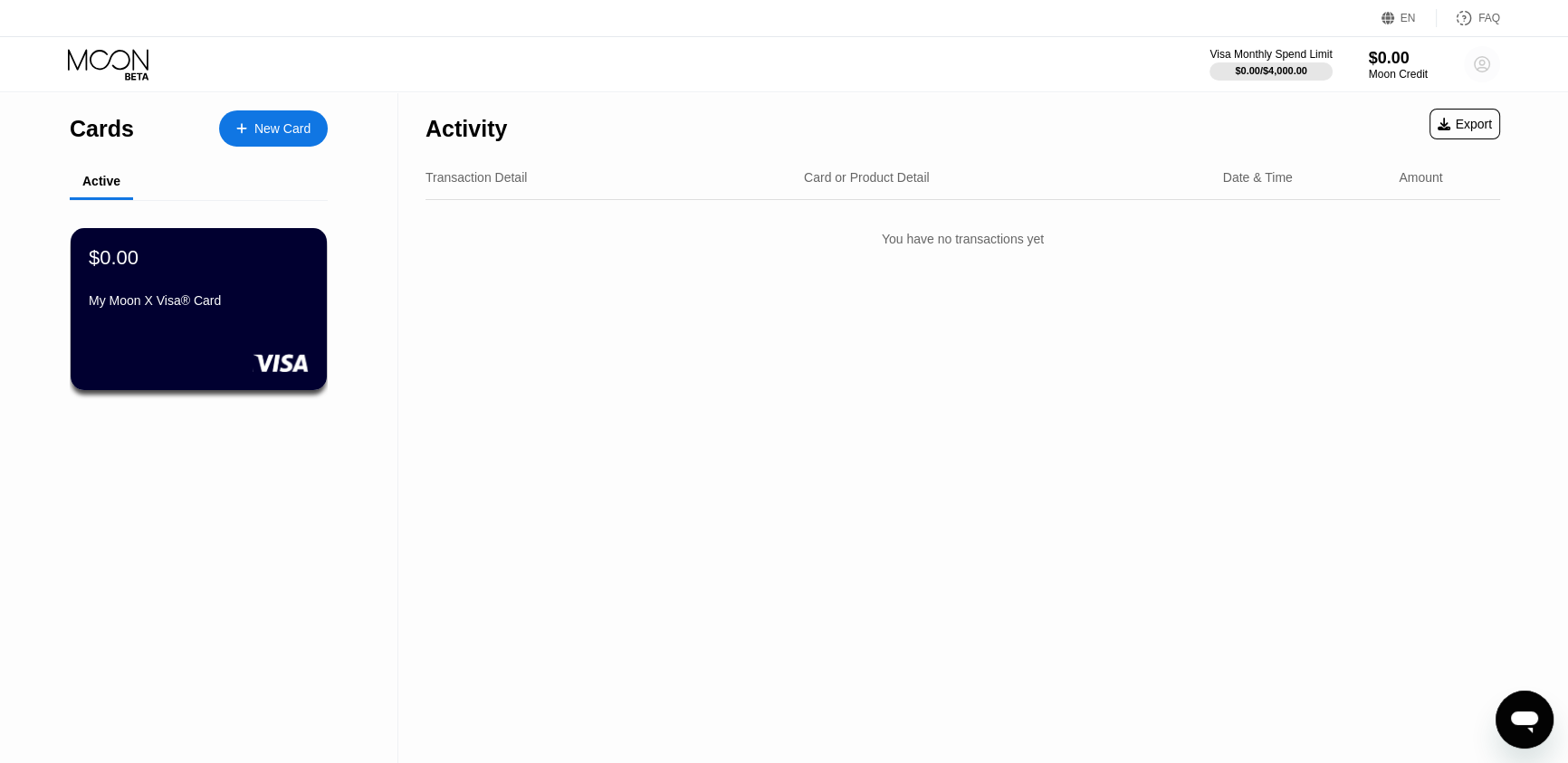
click at [1484, 56] on circle at bounding box center [1482, 64] width 36 height 36
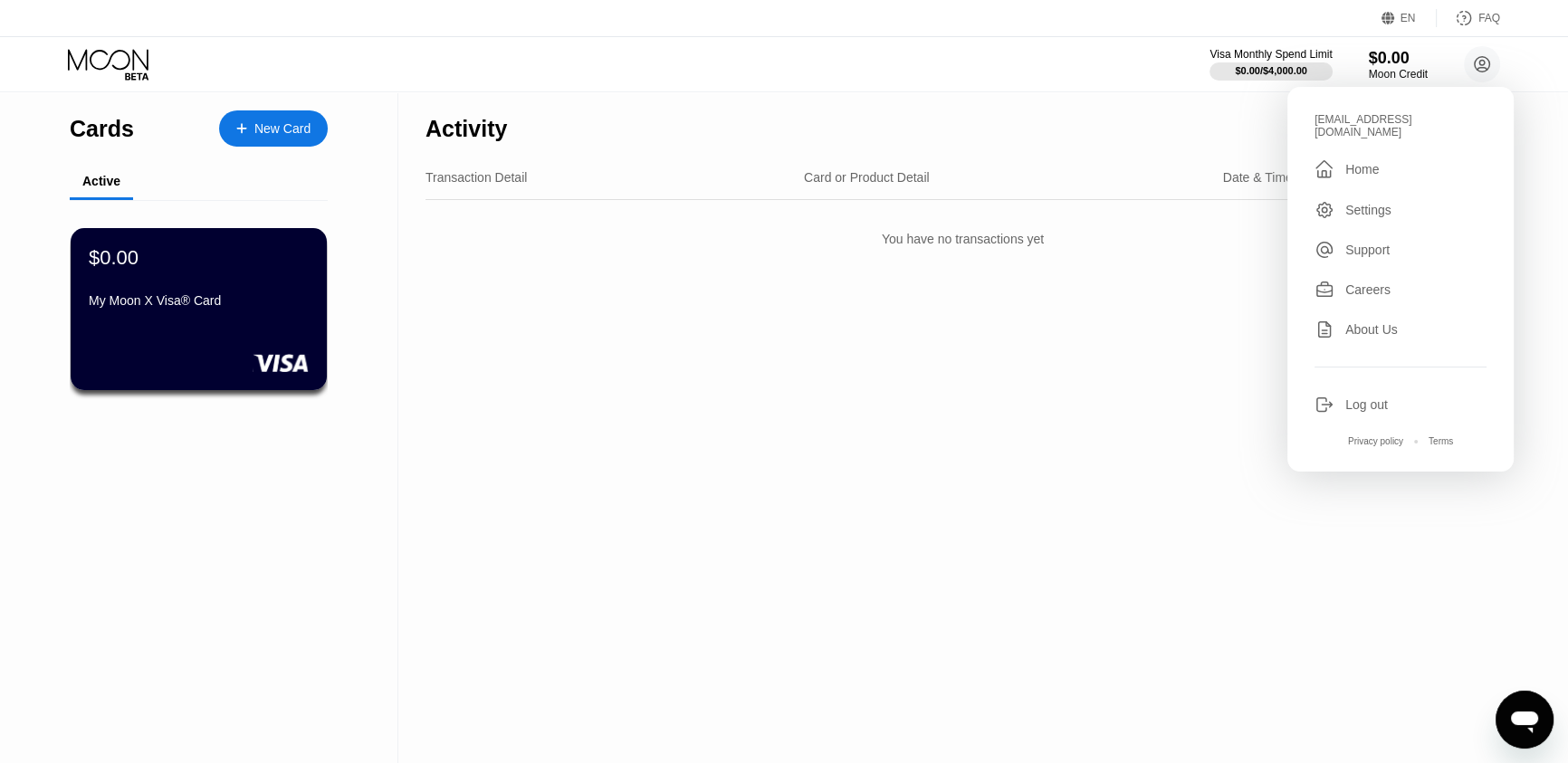
click at [1383, 203] on div "Settings" at bounding box center [1369, 210] width 46 height 15
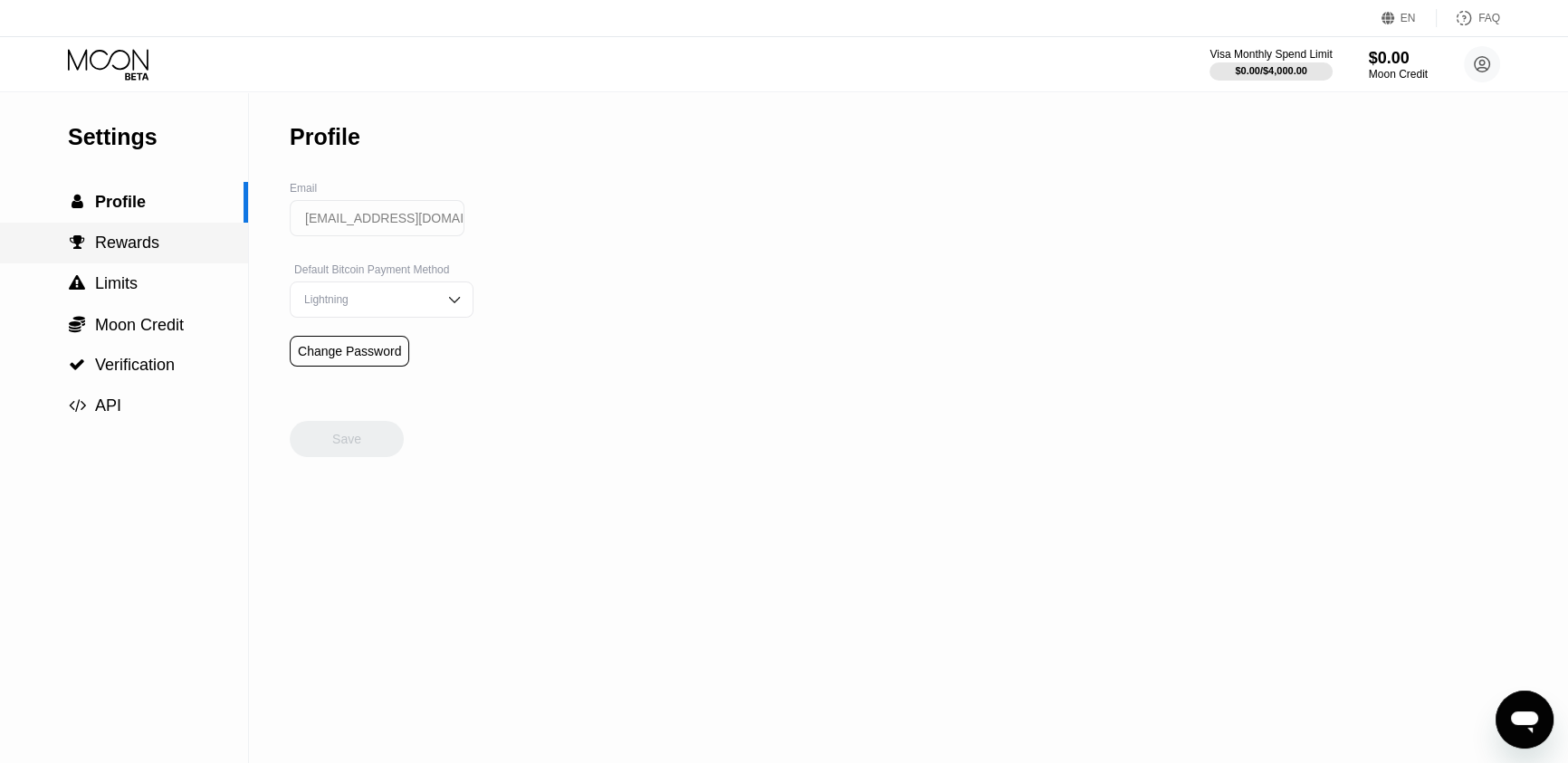
click at [117, 243] on span "Rewards" at bounding box center [127, 243] width 64 height 19
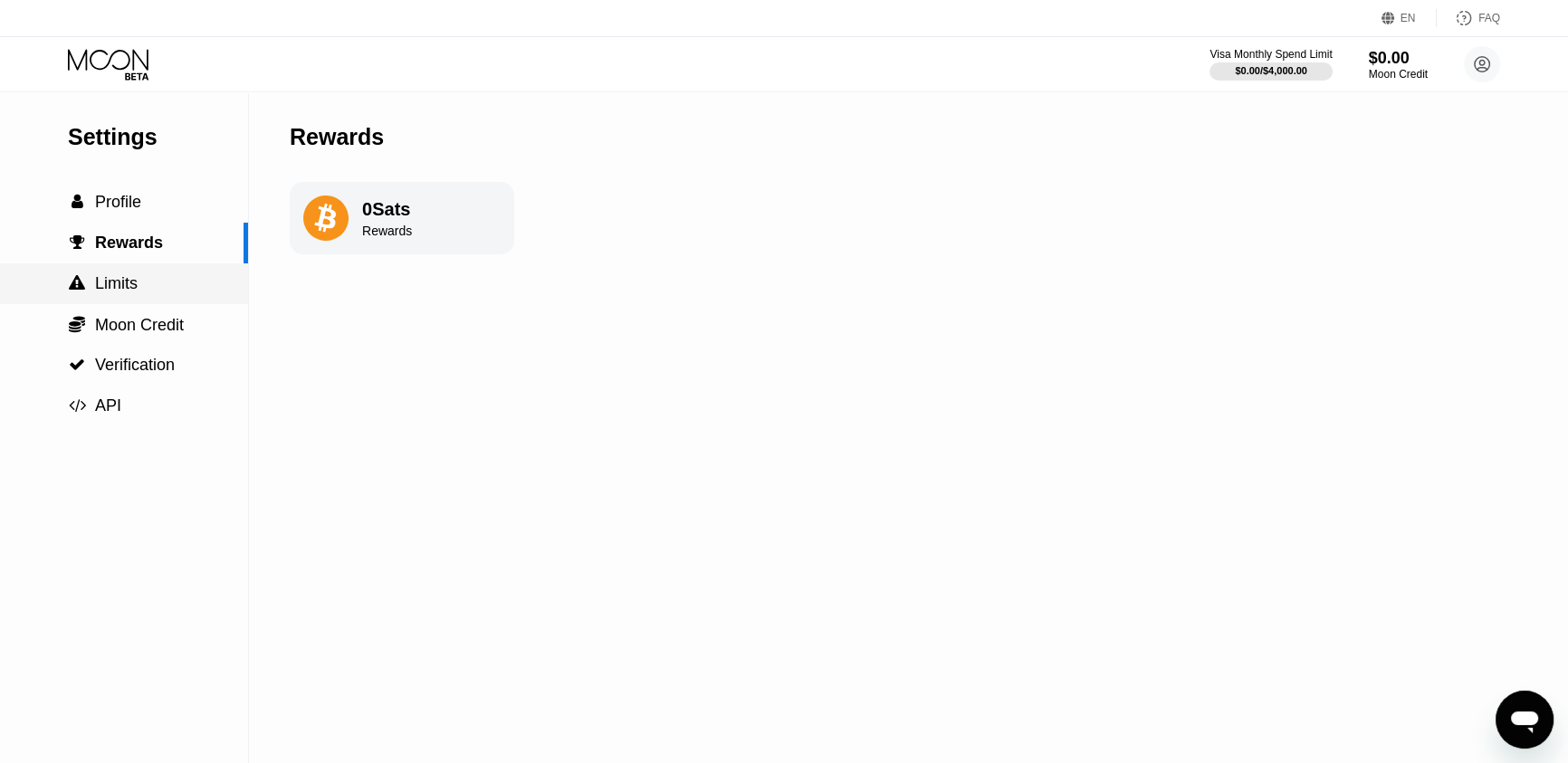
click at [110, 287] on span "Limits" at bounding box center [117, 284] width 43 height 19
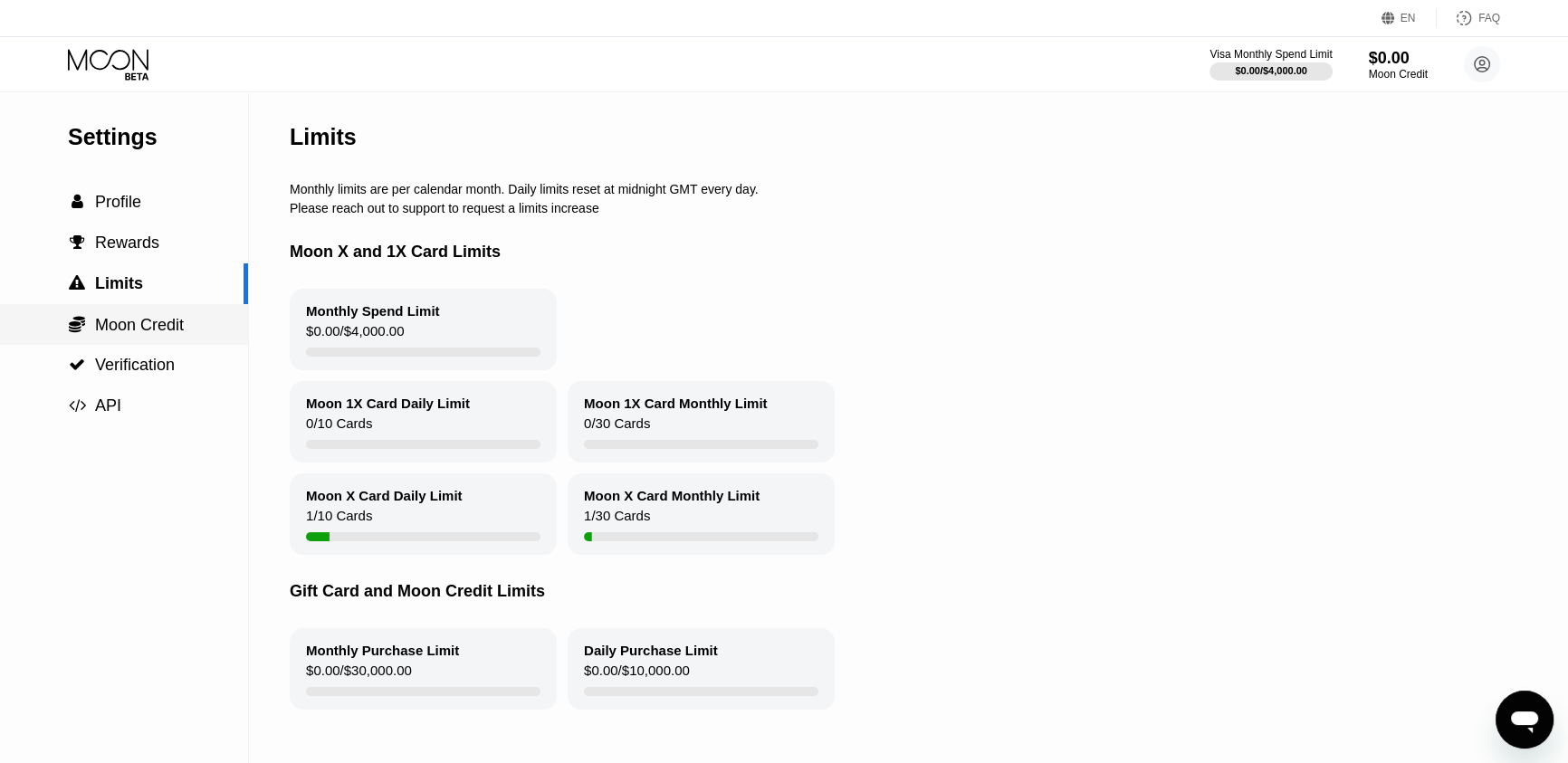
click at [120, 324] on span "Moon Credit" at bounding box center [140, 325] width 89 height 19
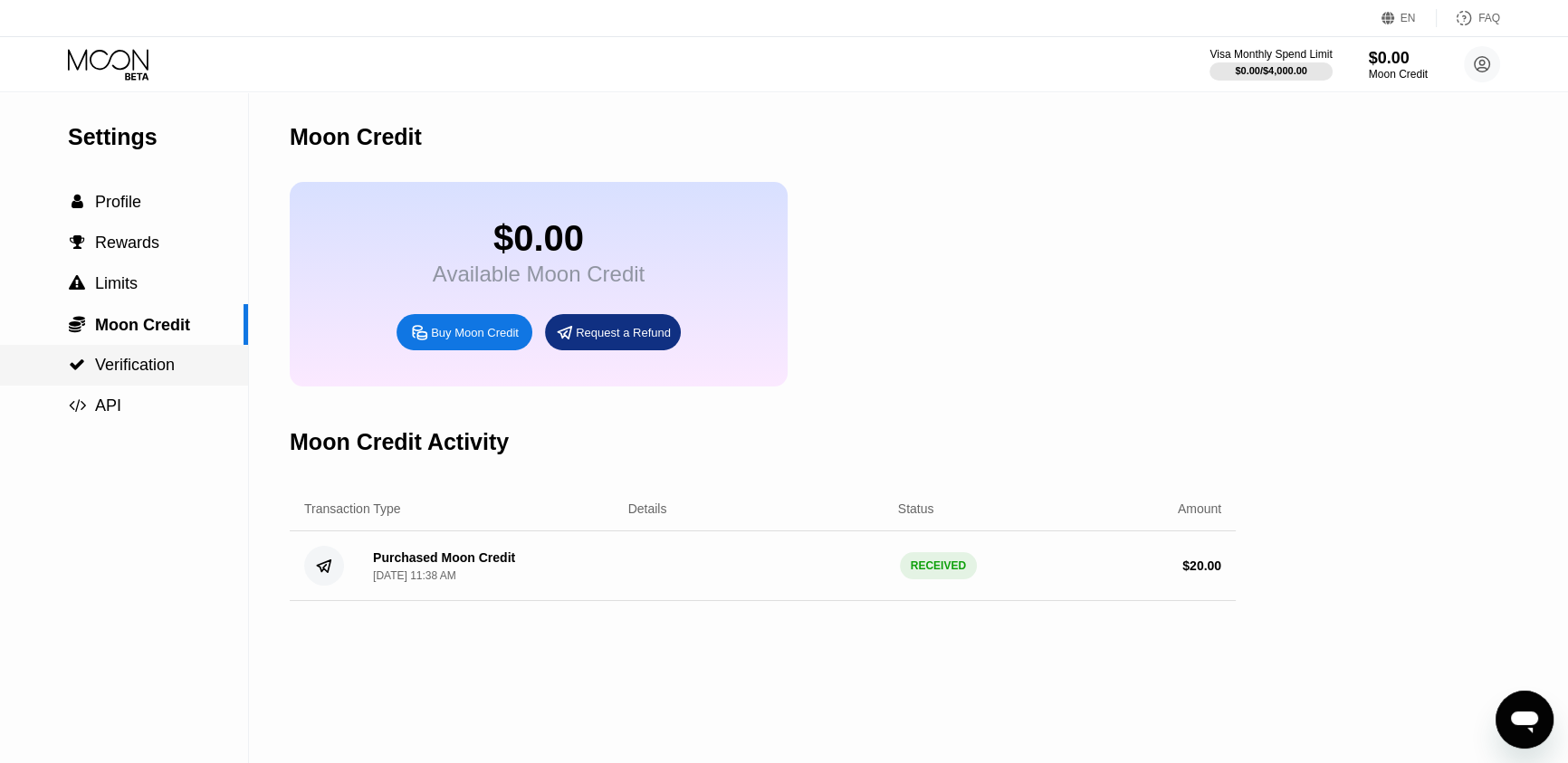
click at [115, 357] on span "Verification" at bounding box center [135, 365] width 80 height 19
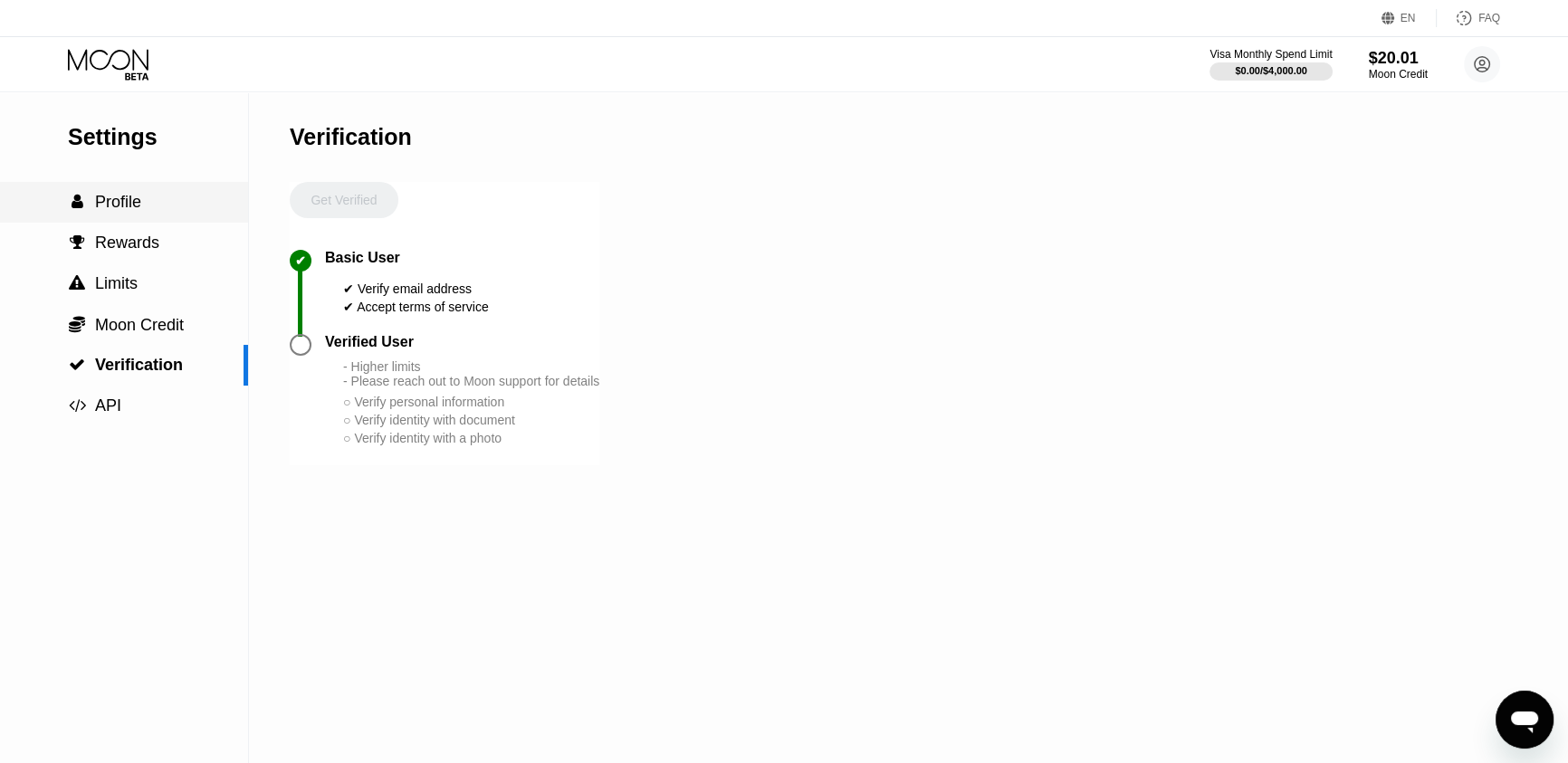
click at [103, 196] on span "Profile" at bounding box center [119, 202] width 46 height 19
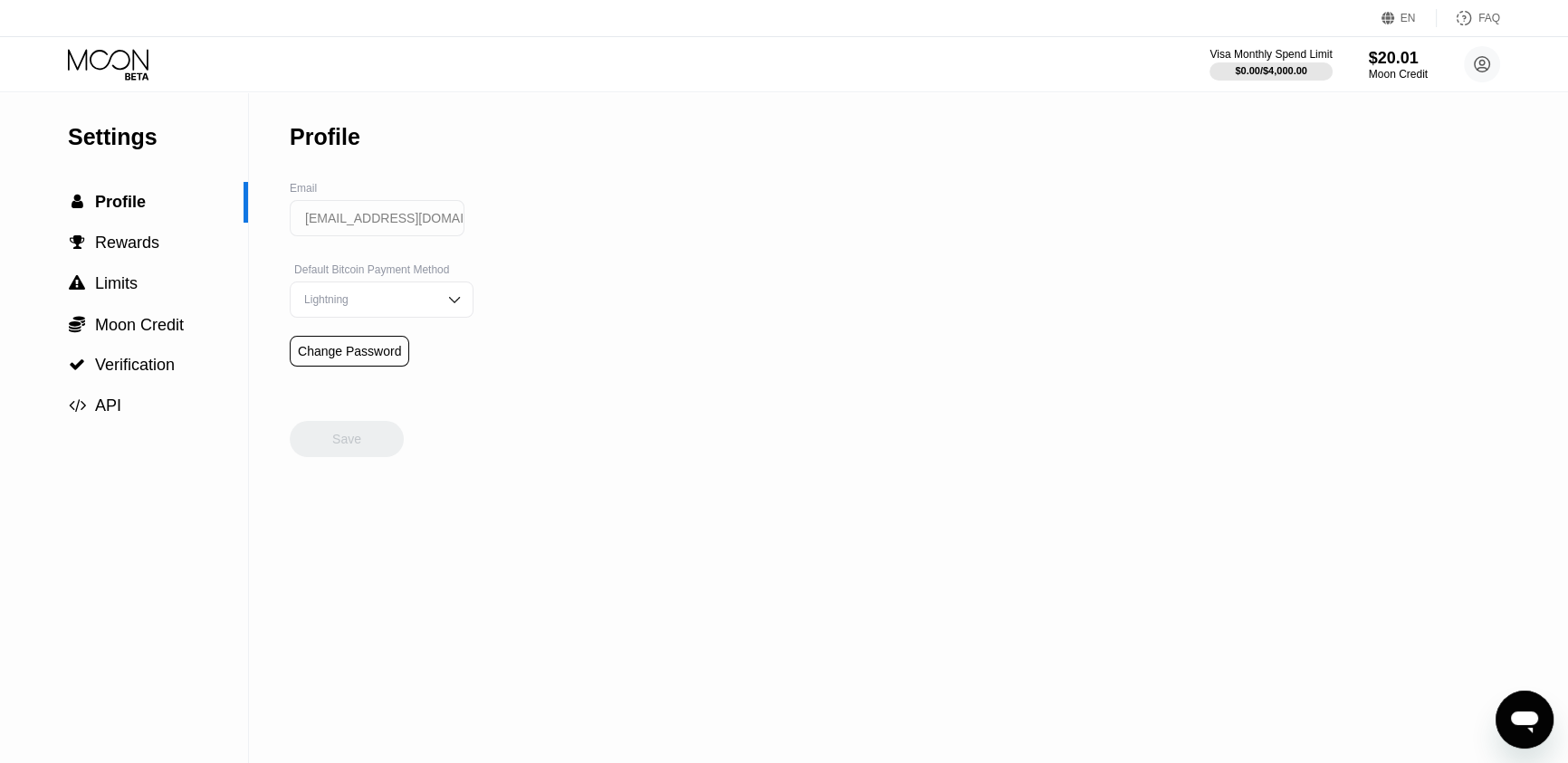
click at [101, 60] on icon at bounding box center [109, 65] width 84 height 32
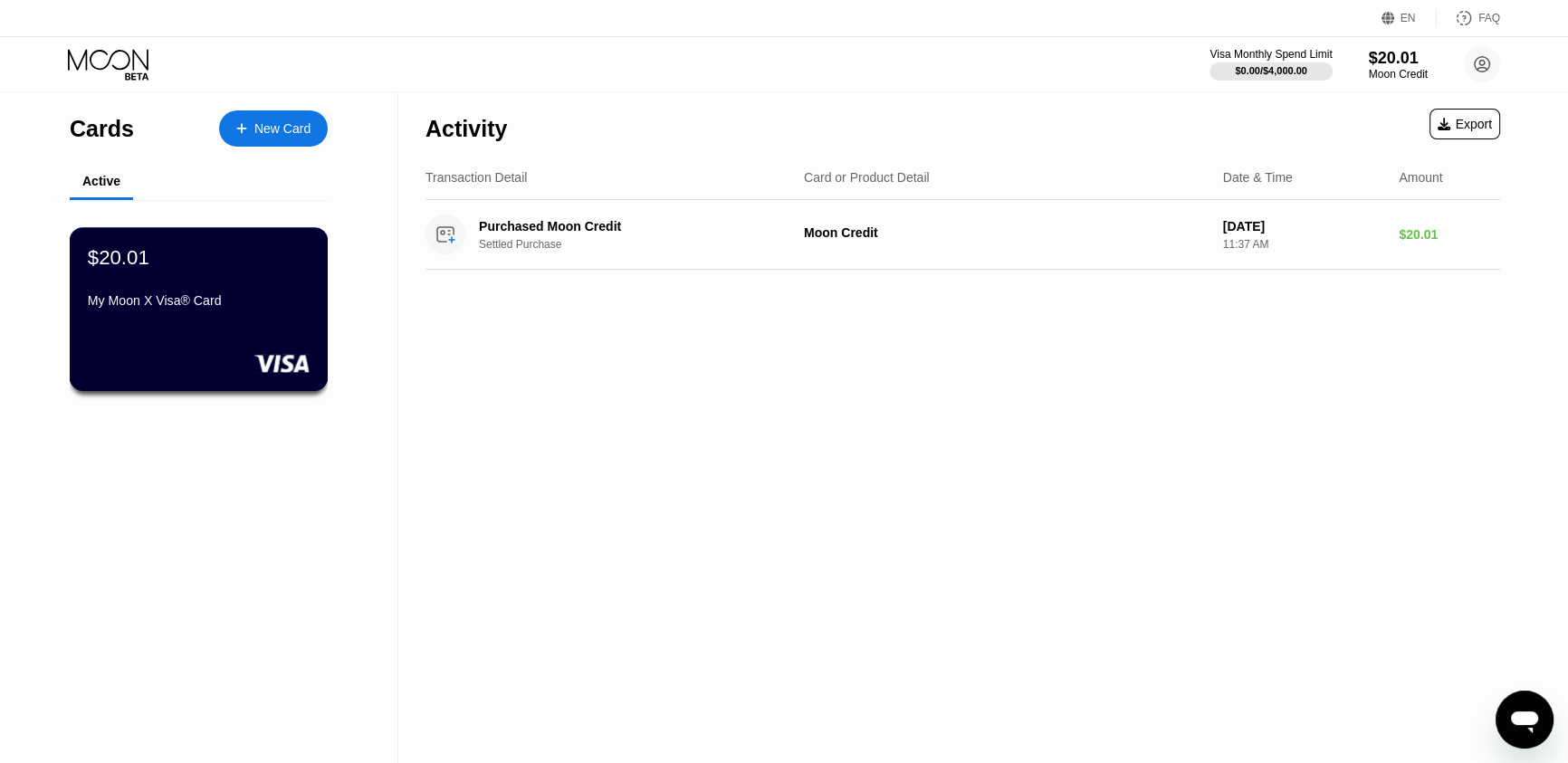
click at [190, 297] on div "My Moon X Visa® Card" at bounding box center [198, 300] width 222 height 15
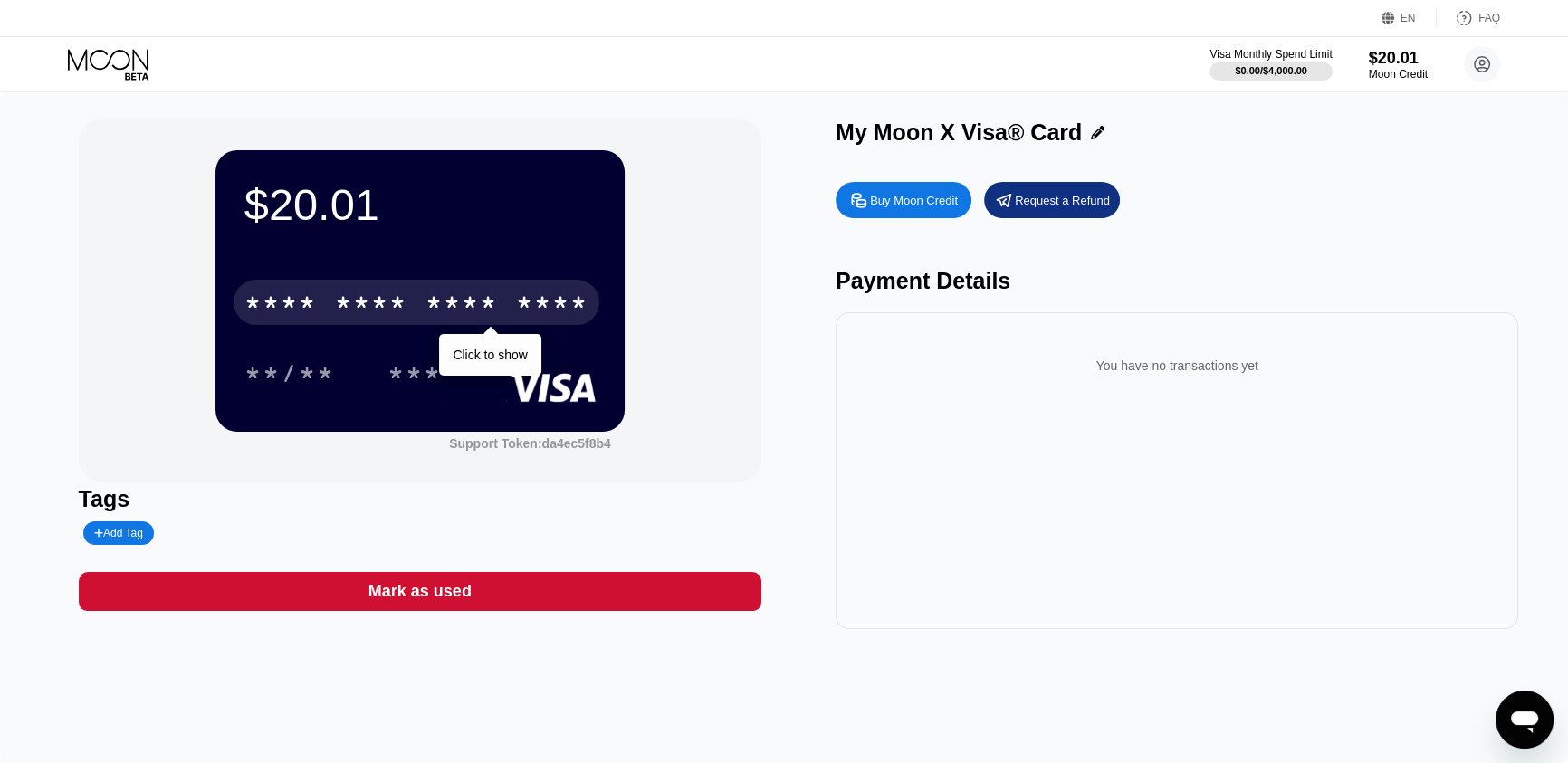
click at [388, 307] on div "* * * *" at bounding box center [371, 304] width 72 height 29
click at [316, 313] on div "* * * *" at bounding box center [281, 304] width 72 height 29
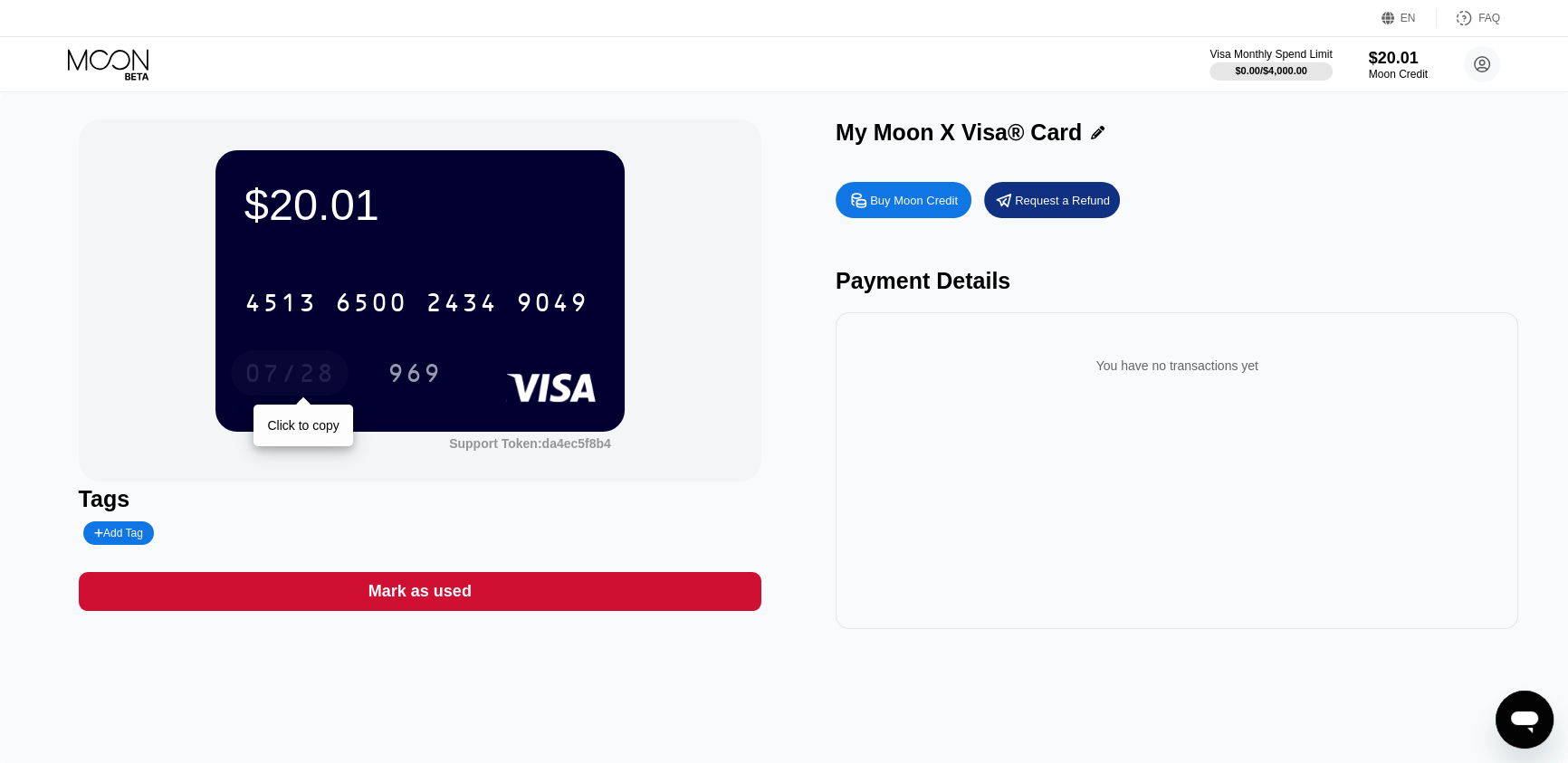
click at [292, 364] on div "07/28" at bounding box center [290, 375] width 91 height 29
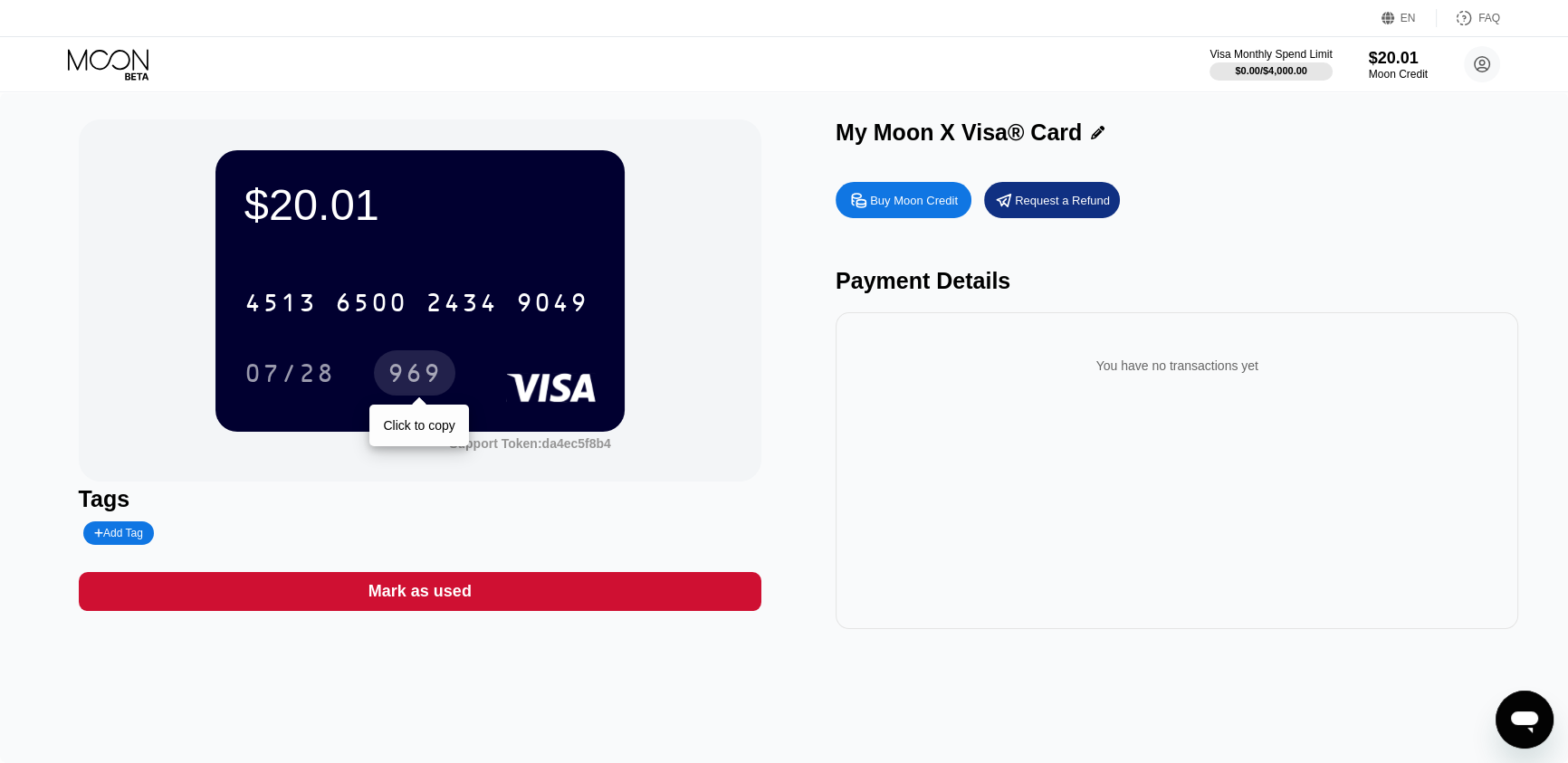
click at [422, 362] on div "969" at bounding box center [414, 375] width 55 height 29
click at [114, 55] on icon at bounding box center [109, 65] width 84 height 32
